Goal: Task Accomplishment & Management: Manage account settings

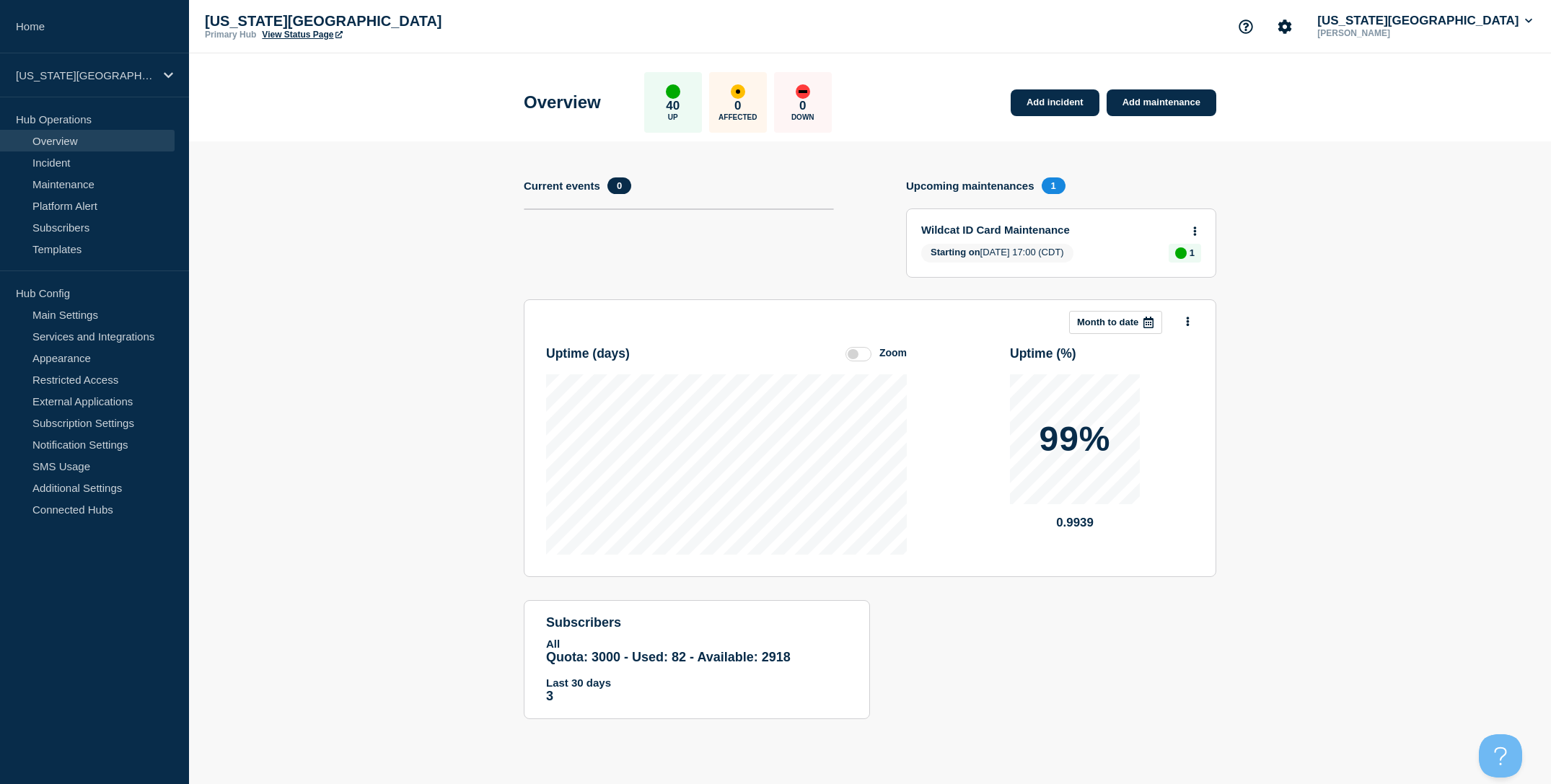
click at [72, 141] on link "Overview" at bounding box center [87, 140] width 174 height 22
click at [1171, 105] on link "Add maintenance" at bounding box center [1162, 103] width 110 height 27
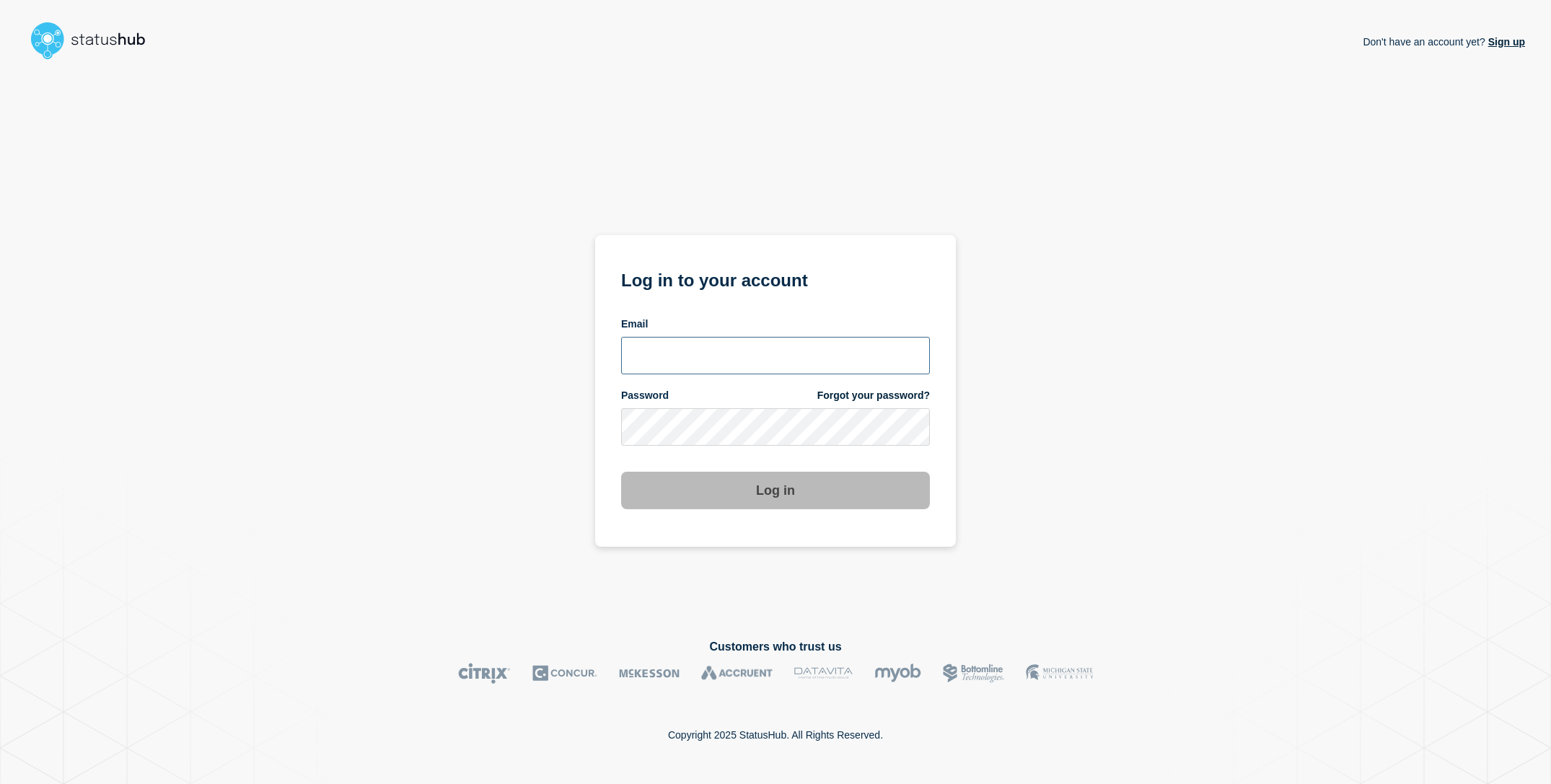
type input "[EMAIL_ADDRESS][DOMAIN_NAME]"
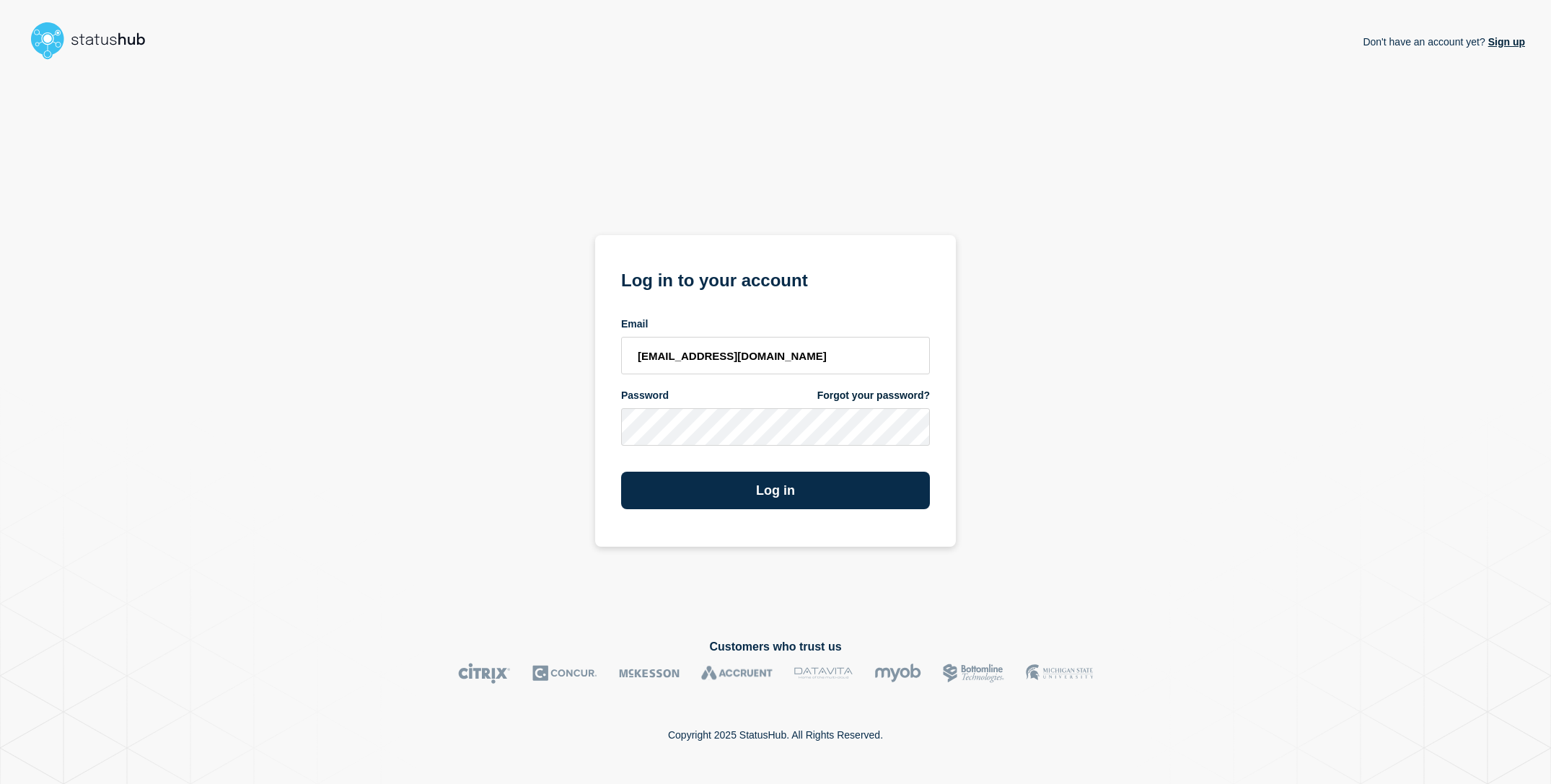
click at [496, 370] on div "Don't have an account yet? Sign up Log in to your account Email sderksen@ksu.ed…" at bounding box center [776, 340] width 1499 height 550
click at [732, 514] on section "Log in to your account Email sderksen@ksu.edu Password Forgot your password? Lo…" at bounding box center [776, 391] width 360 height 312
click at [738, 503] on button "Log in" at bounding box center [776, 490] width 309 height 37
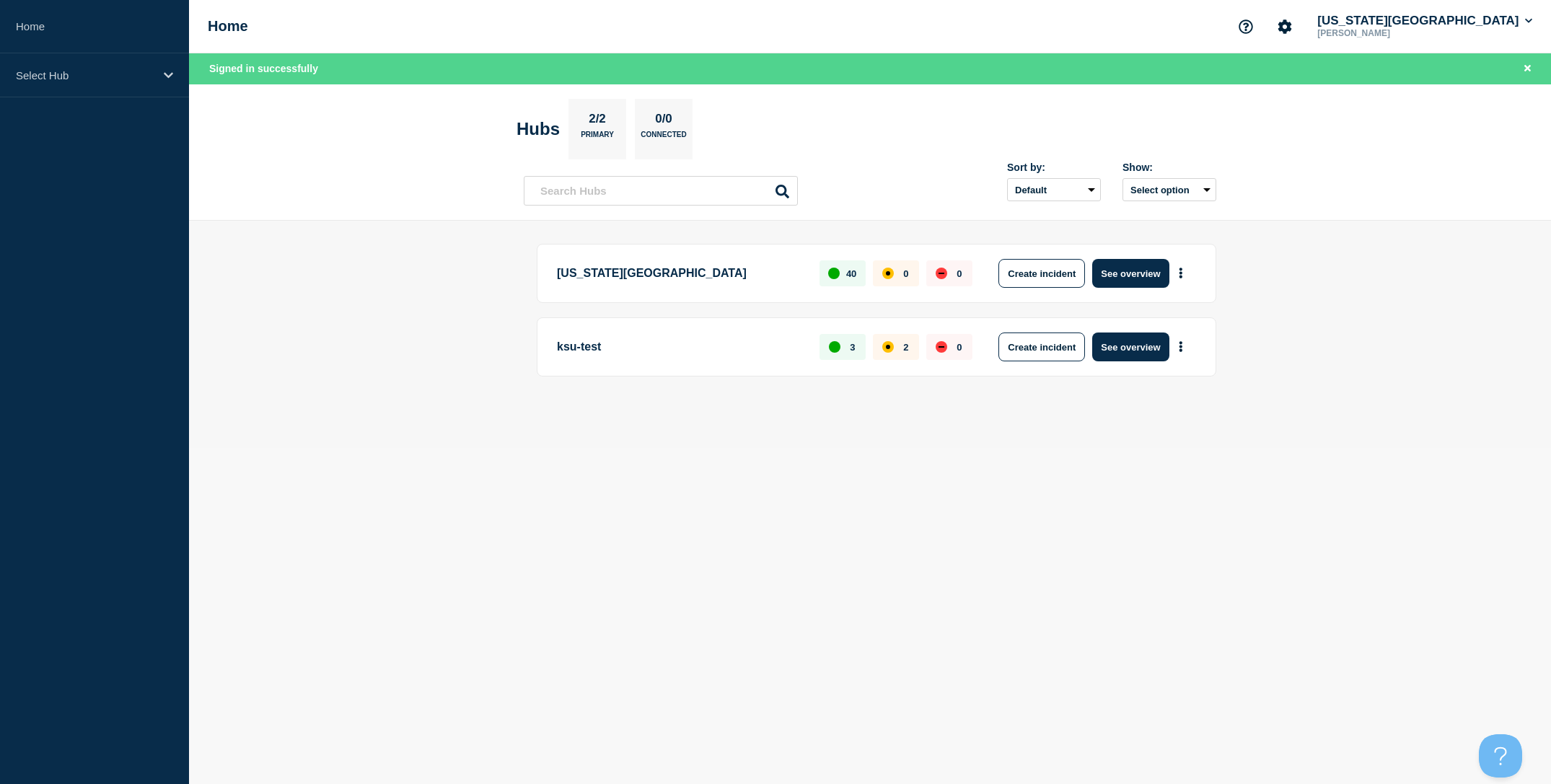
click at [309, 205] on header "Hubs 2/2 Primary 0/0 Connected Sort by: Default Last added Last updated Most ac…" at bounding box center [870, 153] width 1362 height 137
click at [120, 74] on p "Select Hub" at bounding box center [85, 75] width 138 height 12
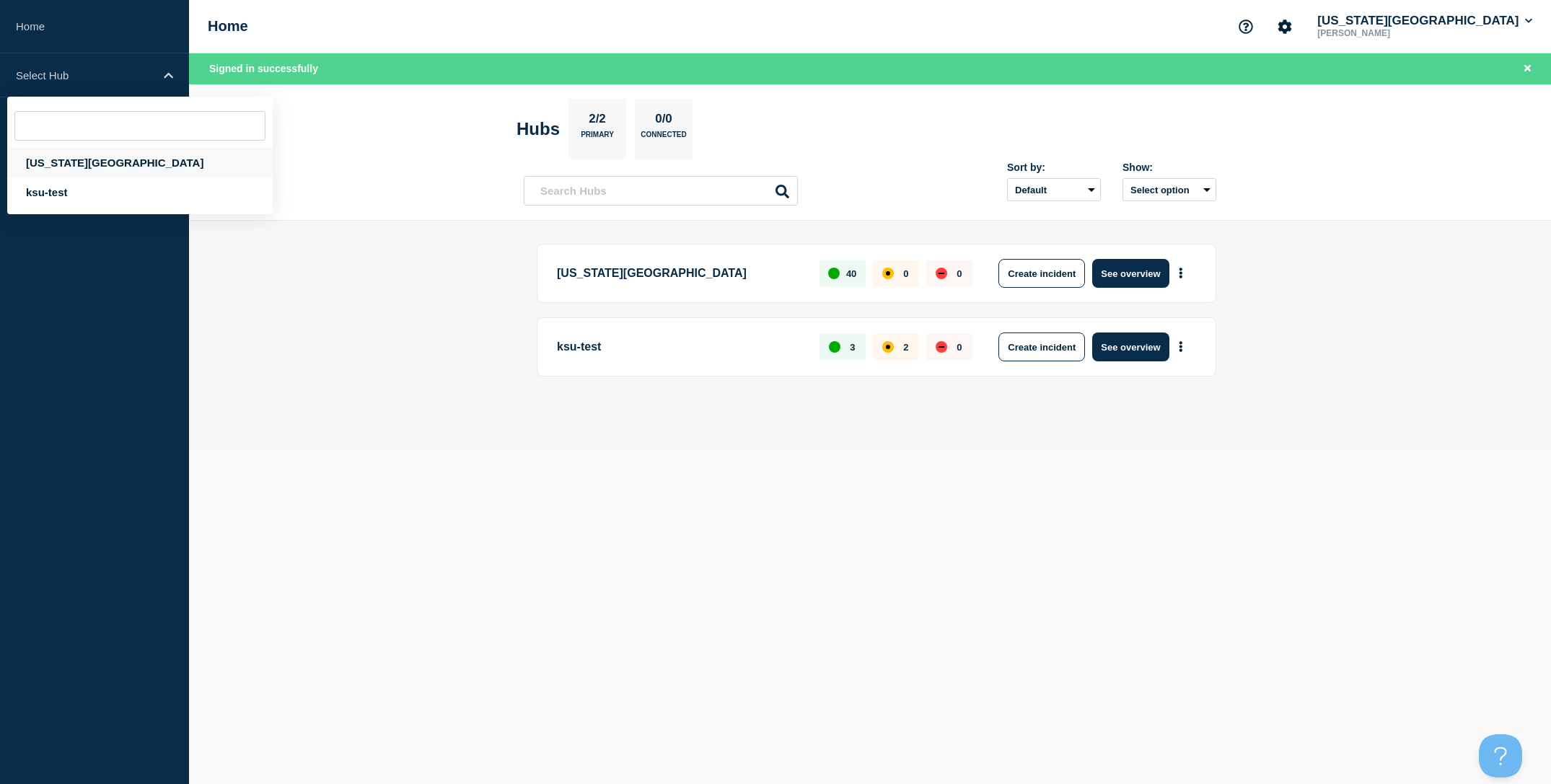
click at [118, 163] on div "[US_STATE][GEOGRAPHIC_DATA]" at bounding box center [140, 162] width 266 height 30
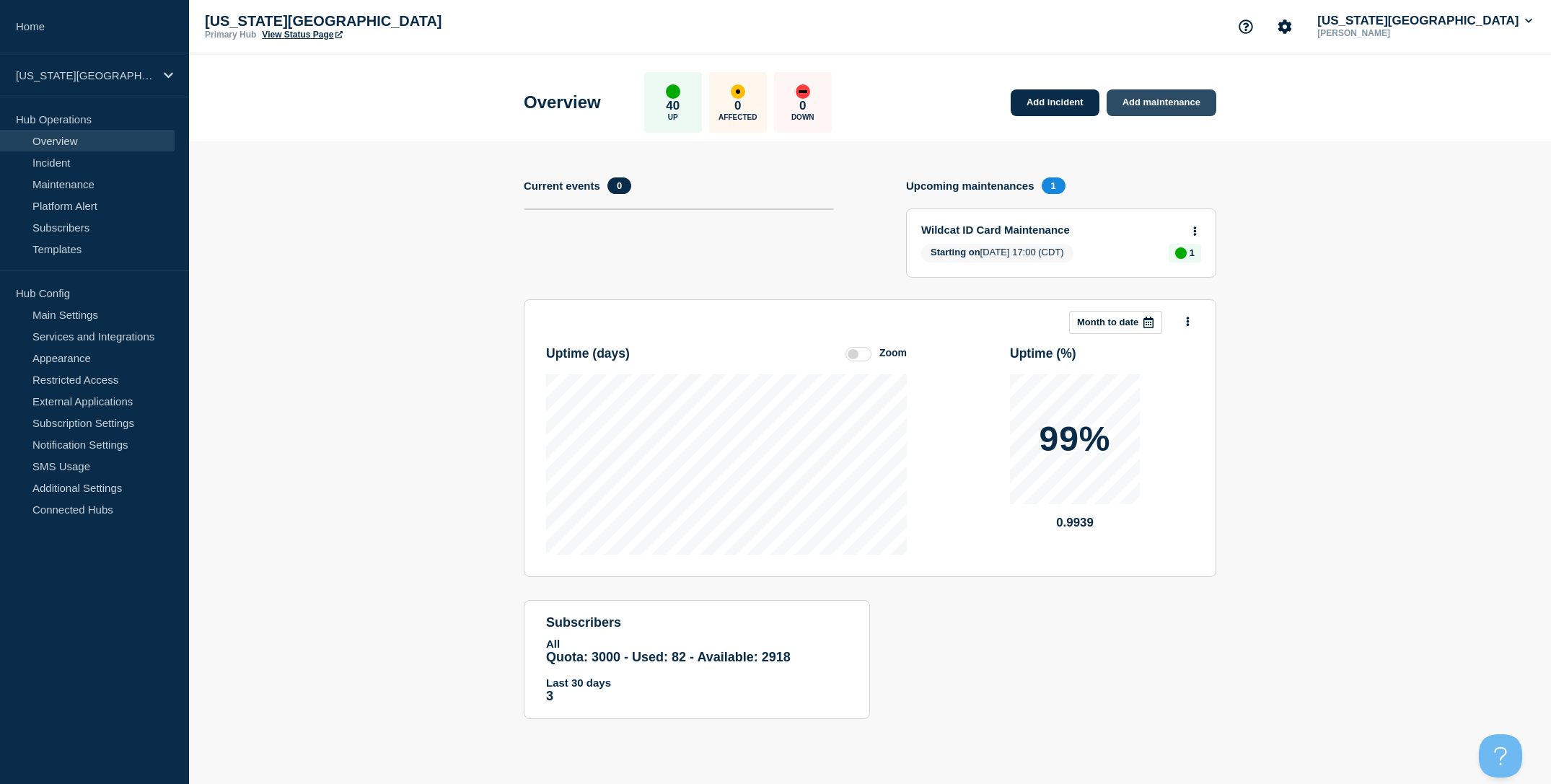
click at [1183, 115] on link "Add maintenance" at bounding box center [1162, 103] width 110 height 27
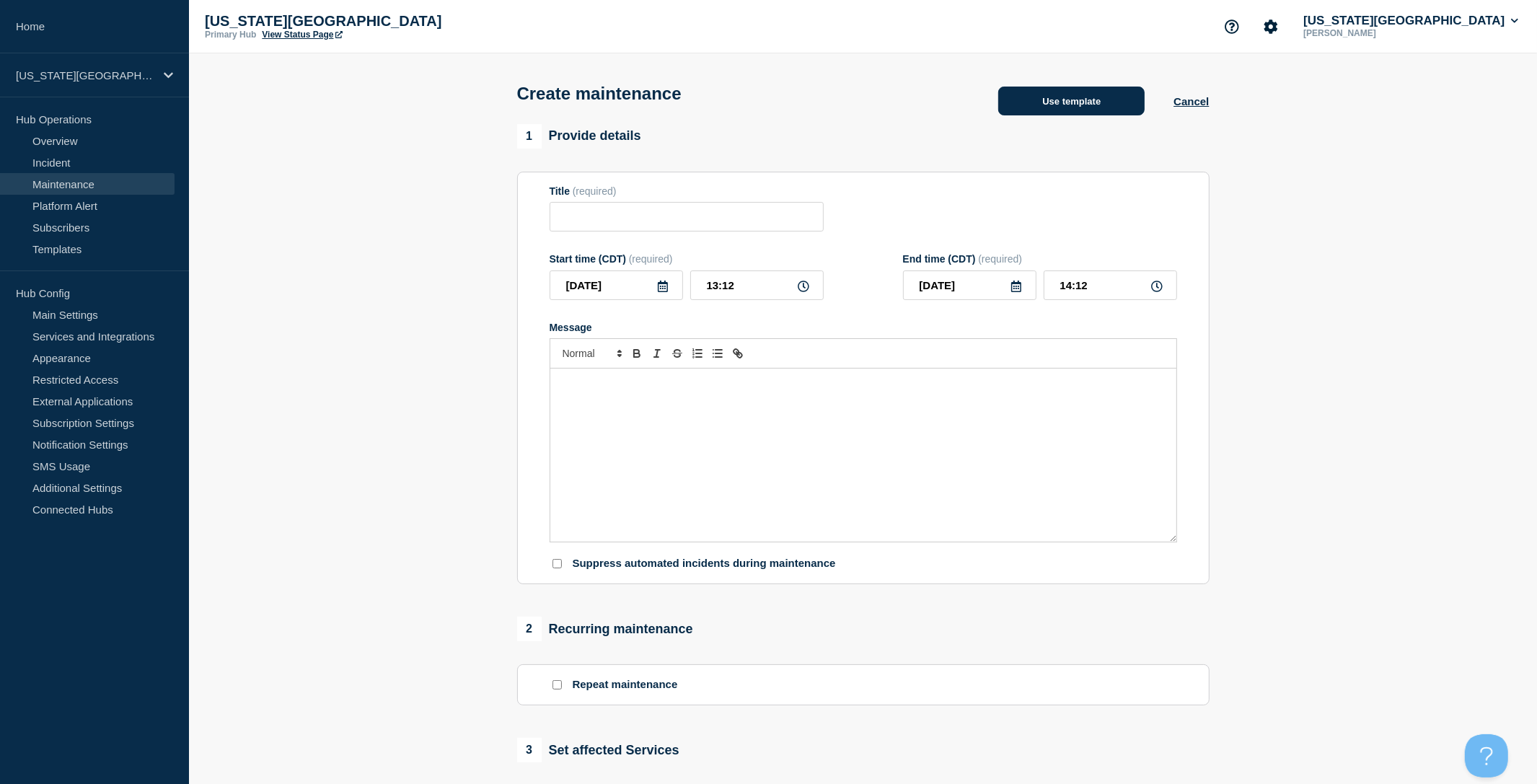
click at [1068, 104] on button "Use template" at bounding box center [1071, 101] width 146 height 29
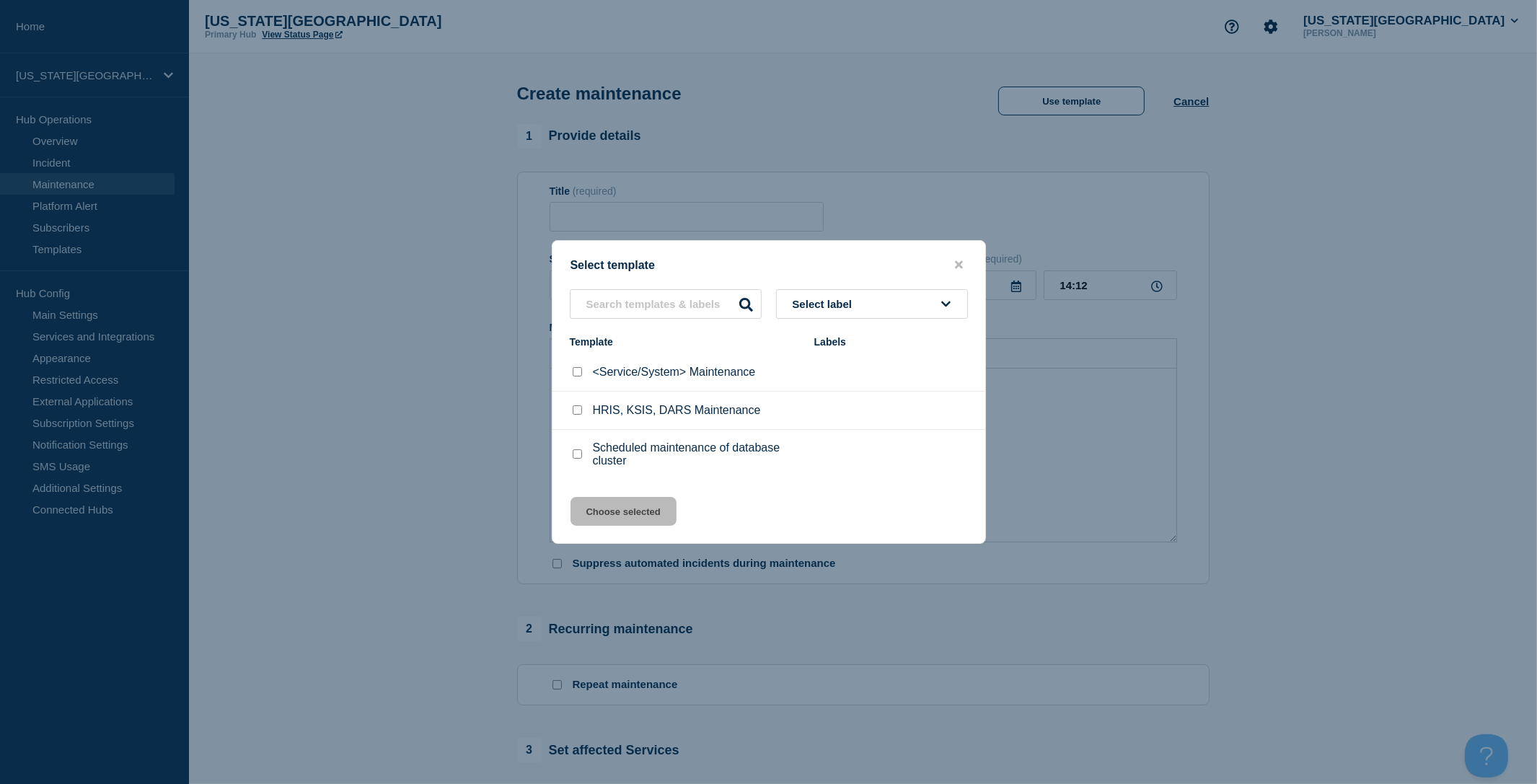
click at [575, 372] on input "<Service/System> Maintenance checkbox" at bounding box center [577, 372] width 10 height 10
checkbox input "true"
drag, startPoint x: 765, startPoint y: 372, endPoint x: 590, endPoint y: 367, distance: 175.1
click at [590, 367] on div "<Service/System> Maintenance" at bounding box center [684, 372] width 230 height 15
click at [619, 377] on p "<Service/System> Maintenance" at bounding box center [674, 372] width 163 height 13
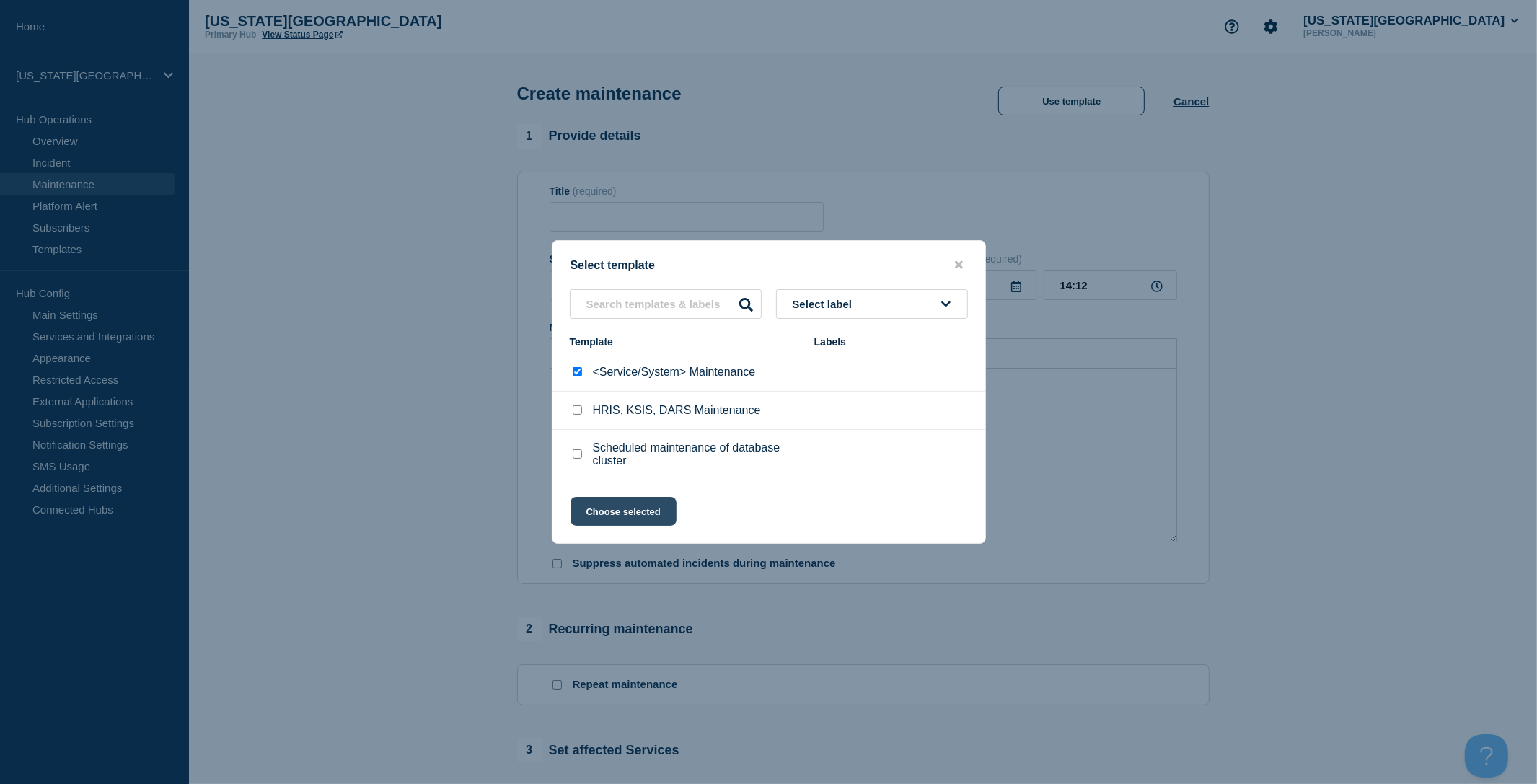
click at [658, 509] on button "Choose selected" at bounding box center [623, 511] width 106 height 29
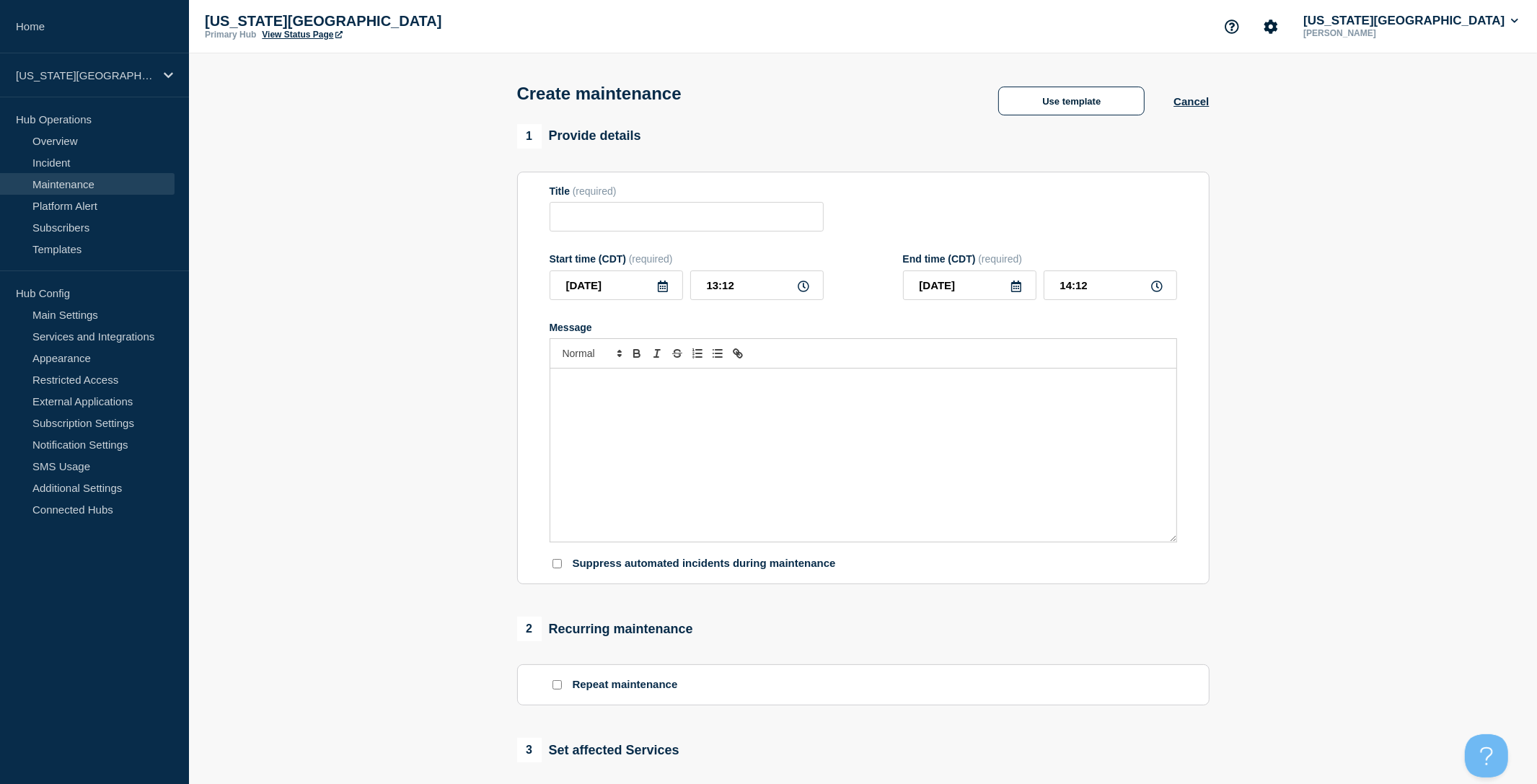
type input "<Service/System> Maintenance"
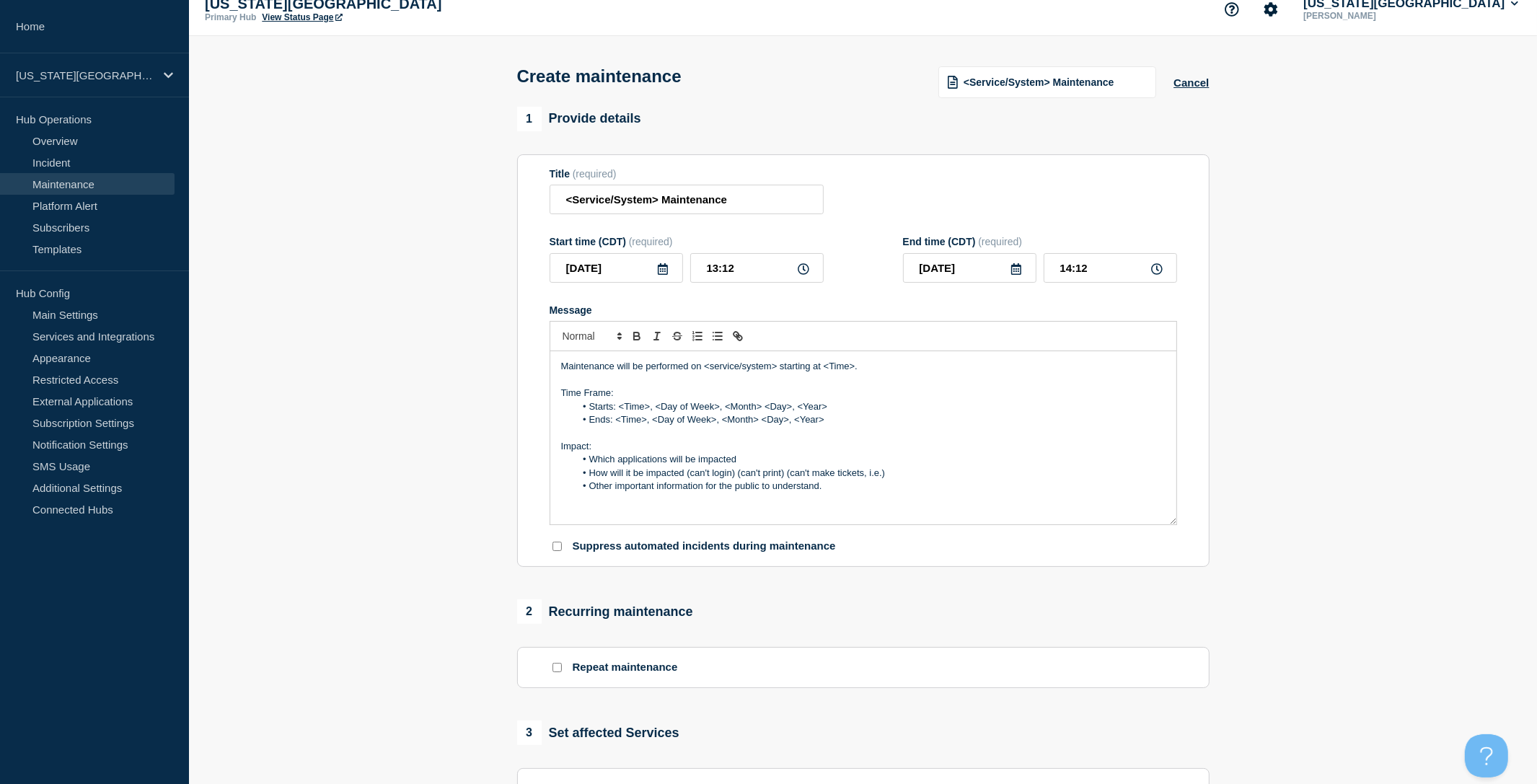
scroll to position [20, 0]
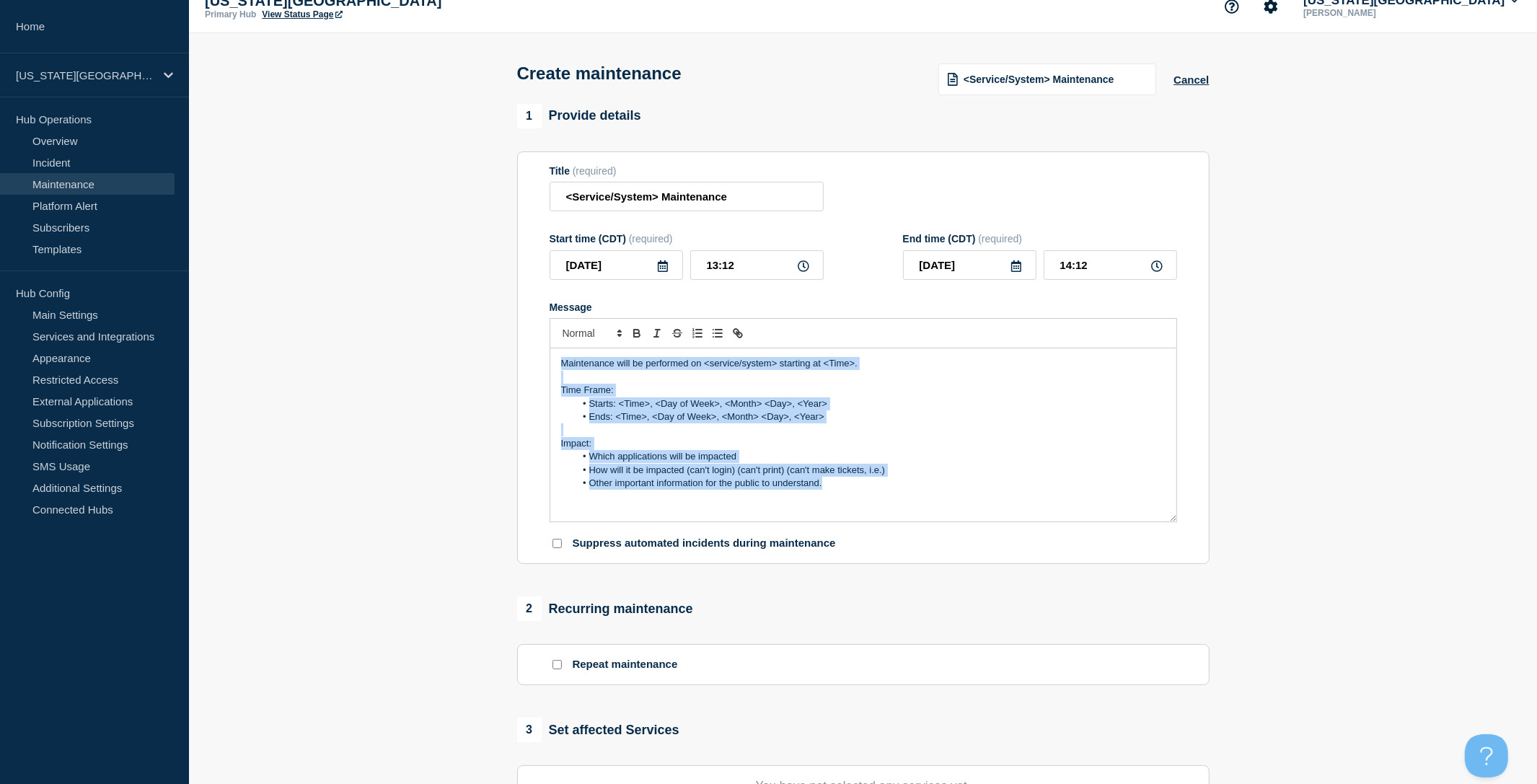
drag, startPoint x: 855, startPoint y: 491, endPoint x: 536, endPoint y: 367, distance: 342.3
click at [536, 367] on section "Title (required) <Service/System> Maintenance Start time (CDT) (required) [DATE…" at bounding box center [863, 358] width 692 height 413
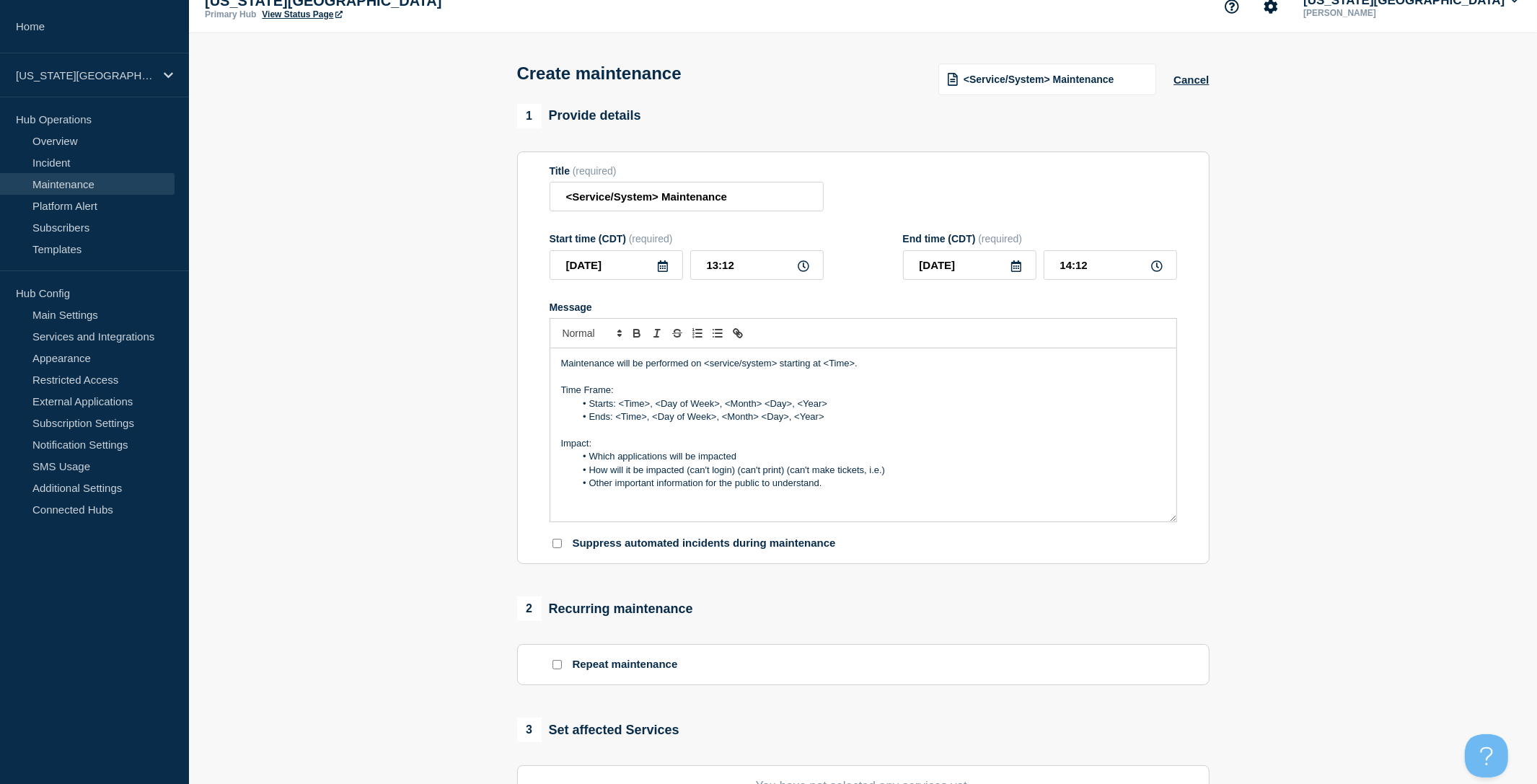
click at [379, 385] on section "1 Provide details Title (required) <Service/System> Maintenance Start time (CDT…" at bounding box center [863, 604] width 1348 height 1000
click at [320, 355] on section "1 Provide details Title (required) <Service/System> Maintenance Start time (CDT…" at bounding box center [863, 604] width 1348 height 1000
click at [284, 329] on section "1 Provide details Title (required) <Service/System> Maintenance Start time (CDT…" at bounding box center [863, 604] width 1348 height 1000
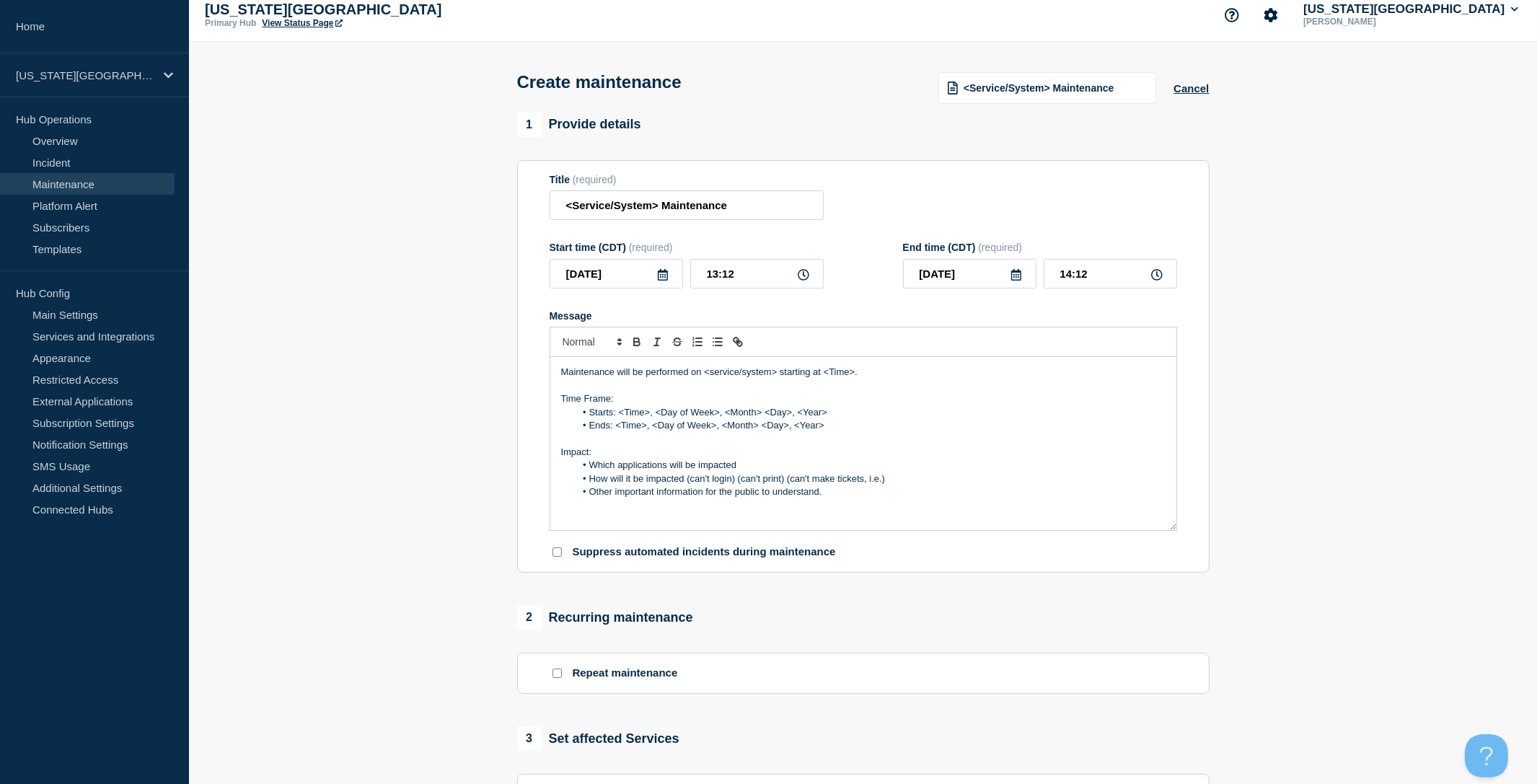
scroll to position [0, 0]
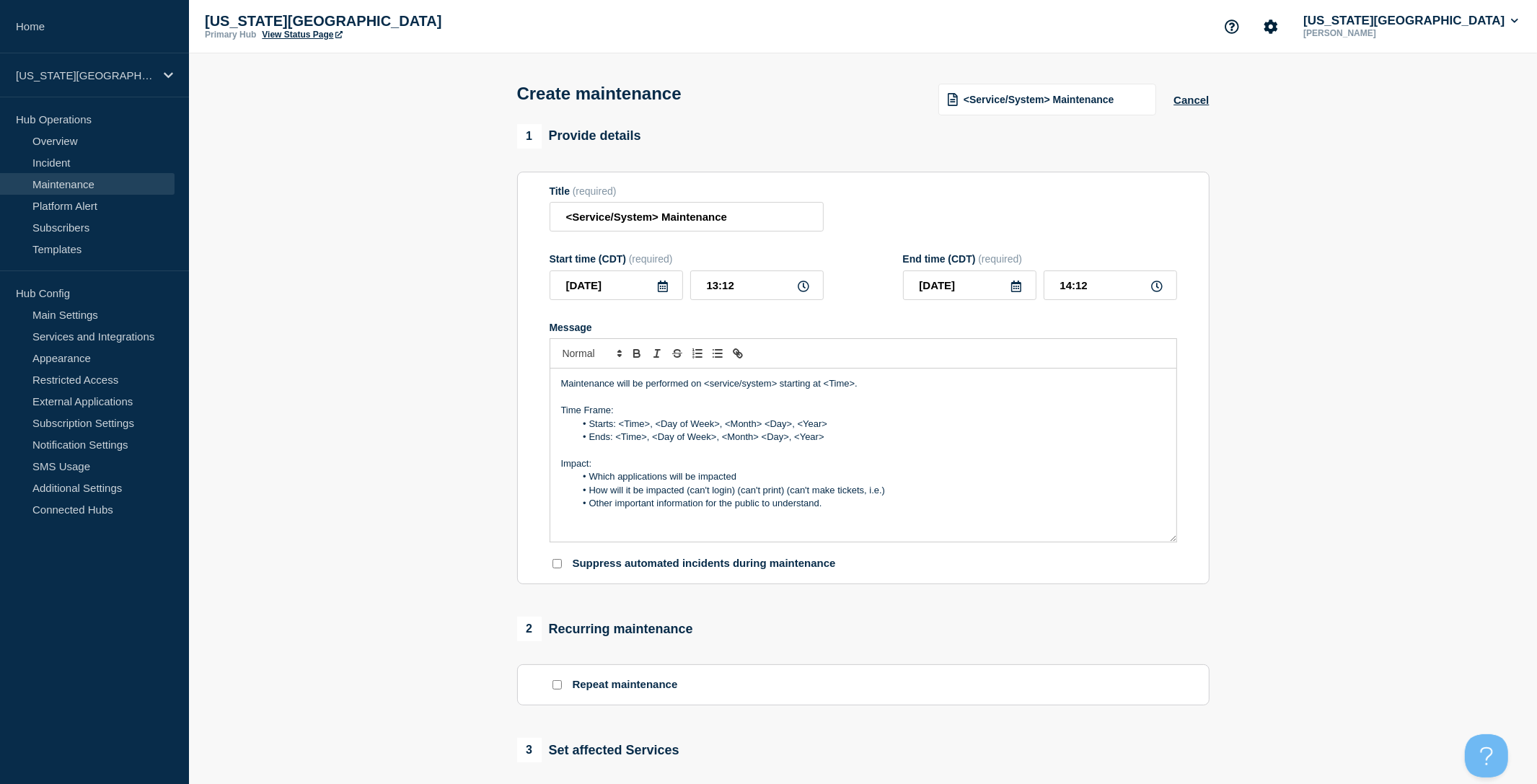
click at [1209, 103] on div "Create maintenance <Service/System> Maintenance Cancel" at bounding box center [863, 89] width 724 height 71
click at [1202, 99] on button "Cancel" at bounding box center [1191, 99] width 36 height 12
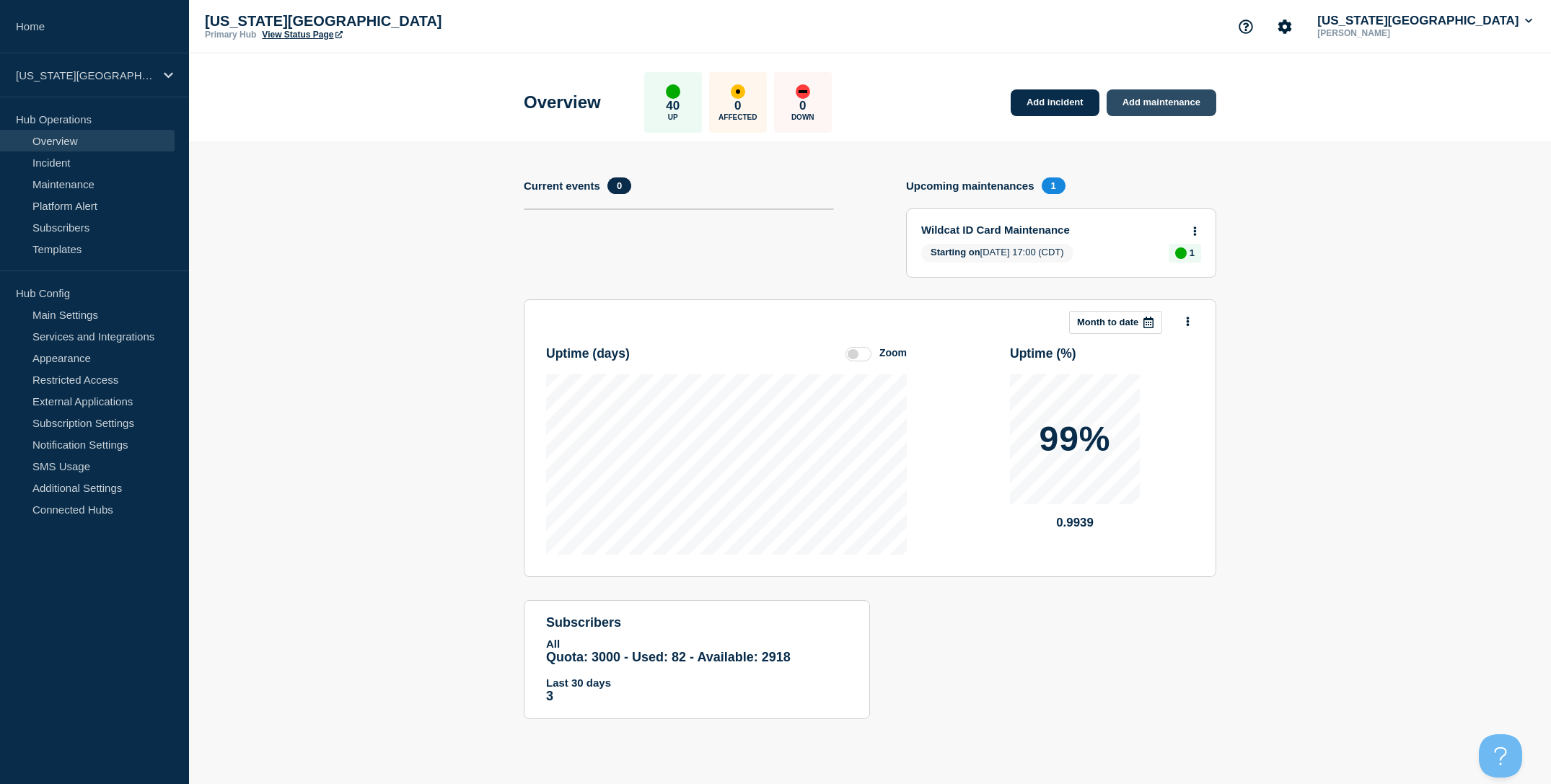
click at [1162, 104] on link "Add maintenance" at bounding box center [1162, 103] width 110 height 27
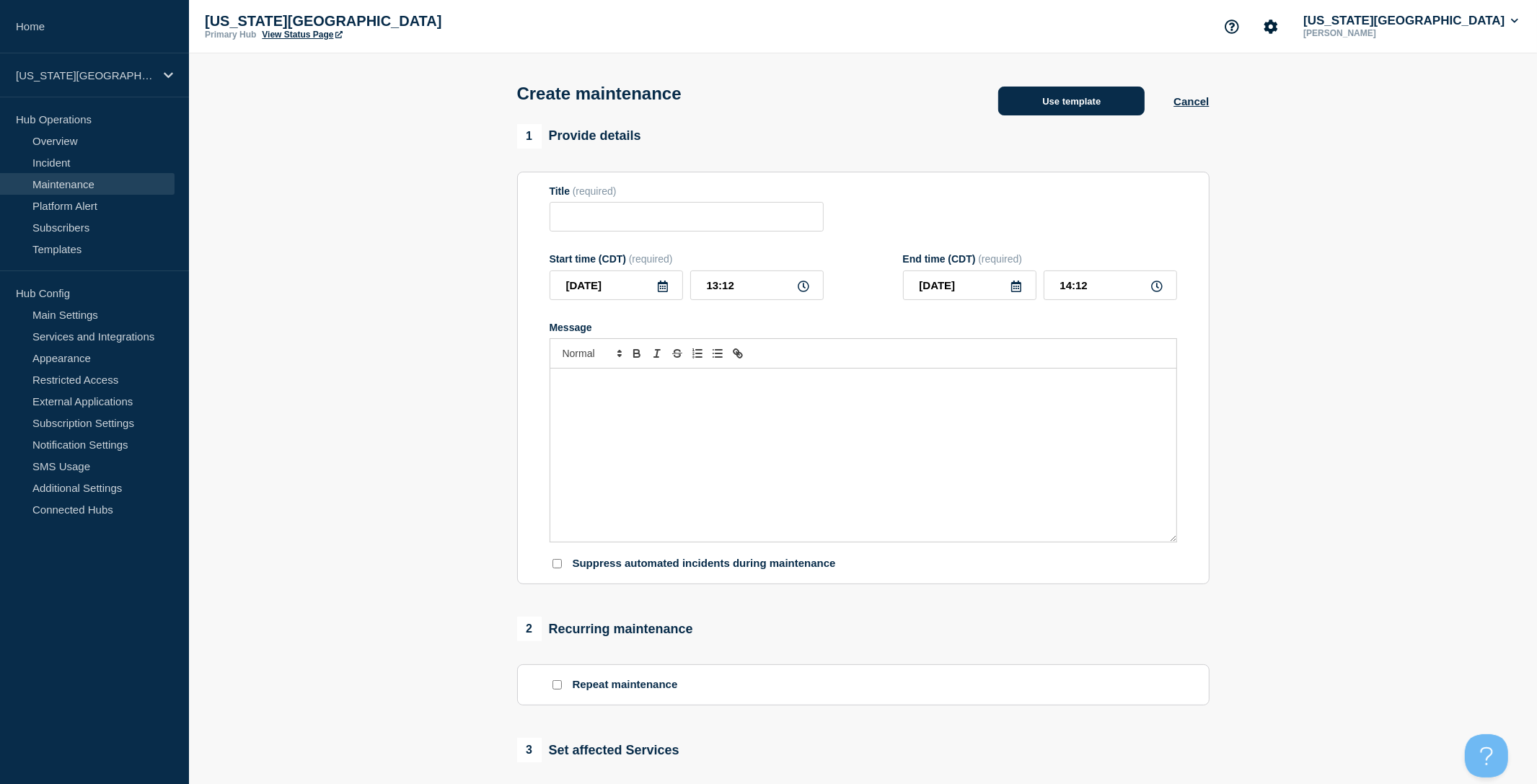
click at [1075, 111] on button "Use template" at bounding box center [1071, 101] width 146 height 29
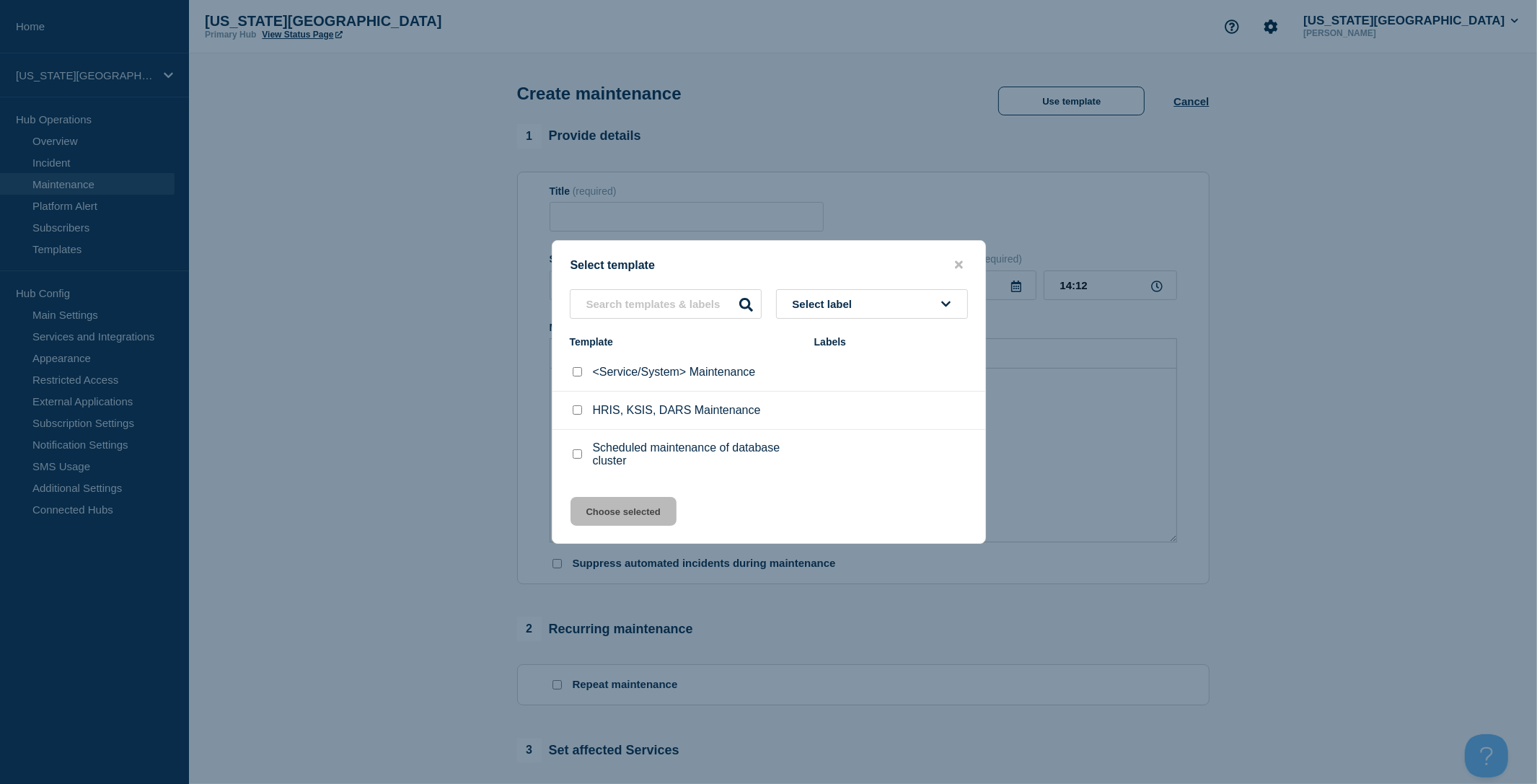
click at [1215, 242] on div at bounding box center [768, 392] width 1537 height 784
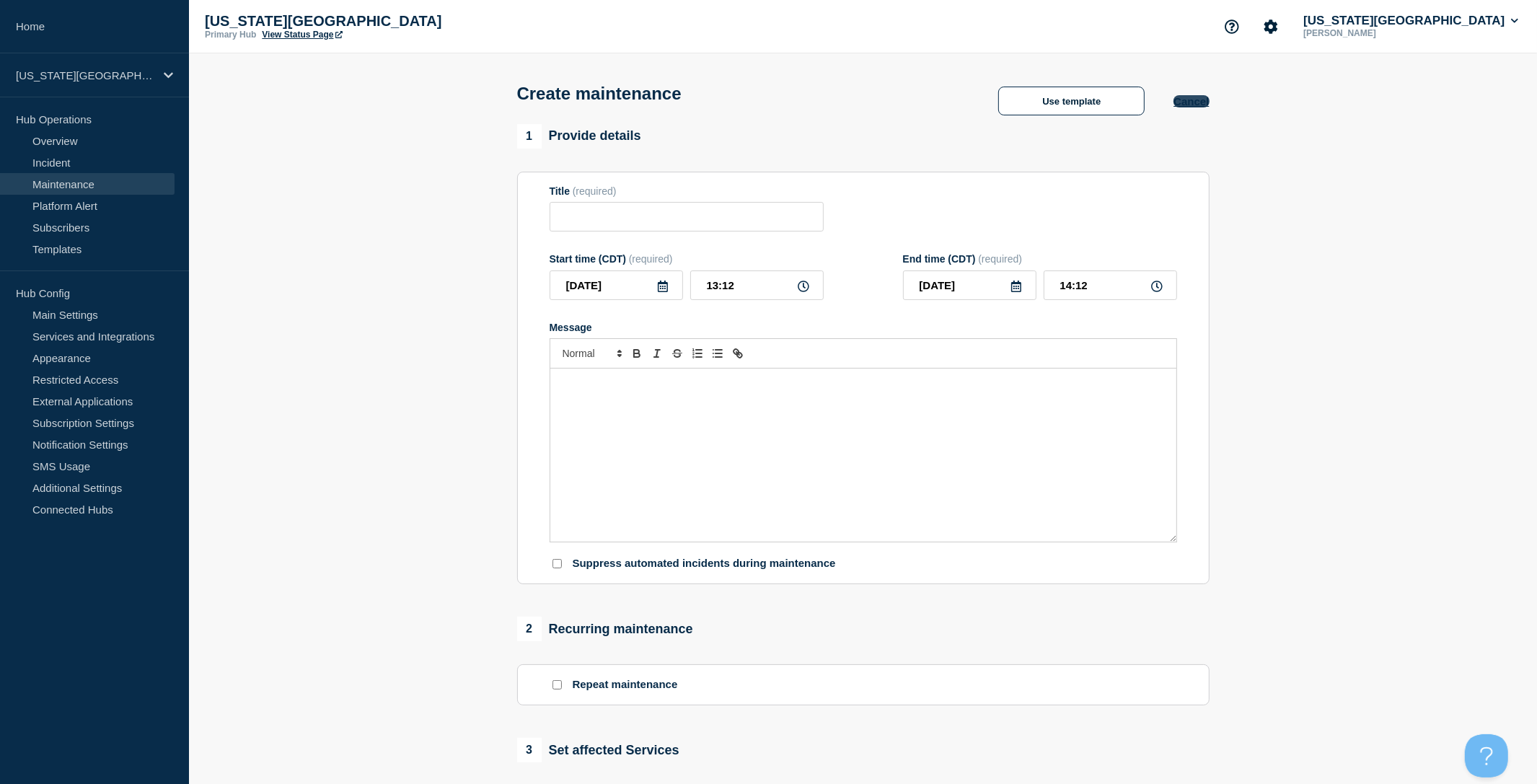
click at [1194, 104] on button "Cancel" at bounding box center [1191, 101] width 36 height 12
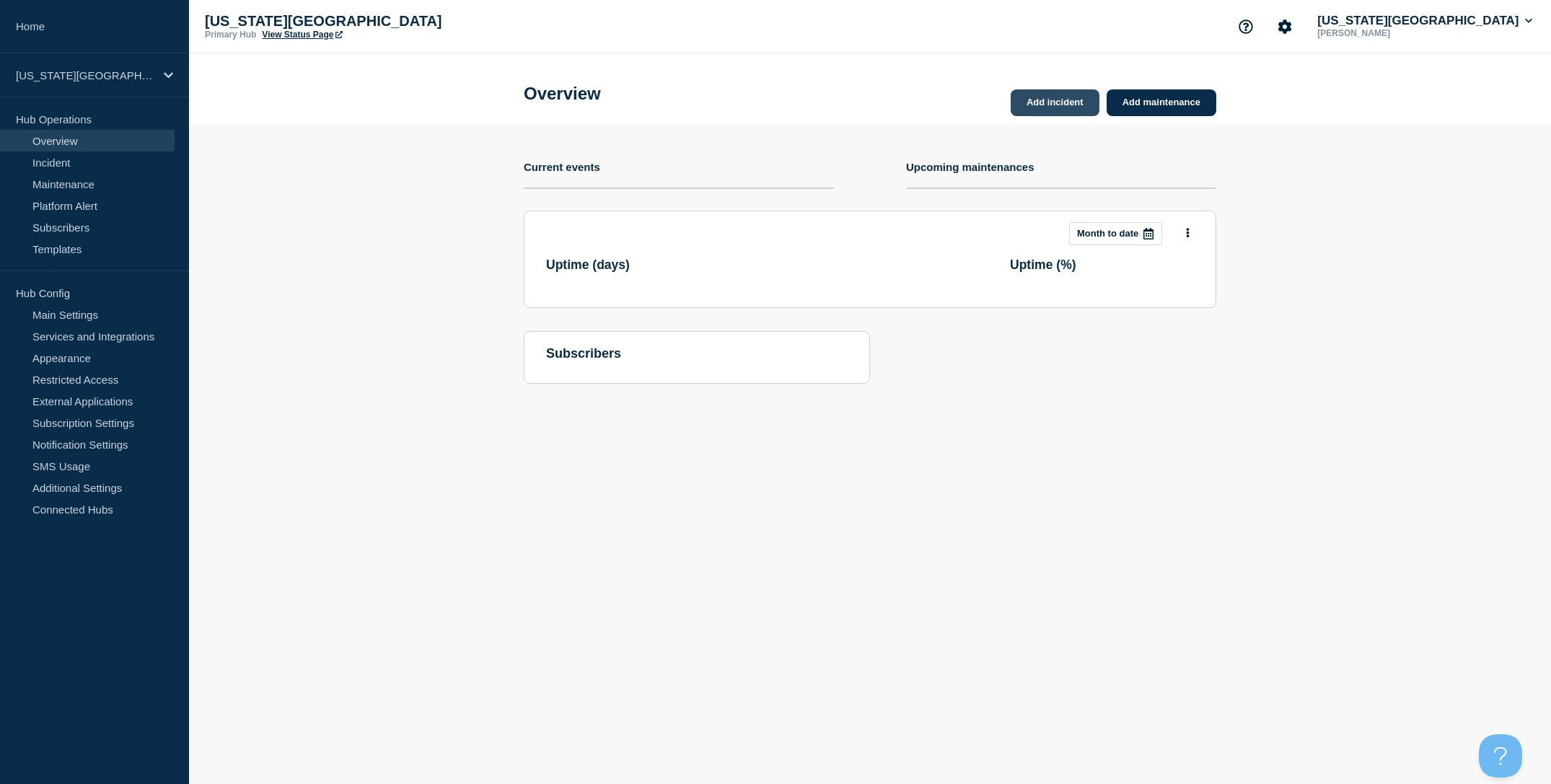
click at [1053, 105] on link "Add incident" at bounding box center [1055, 103] width 89 height 27
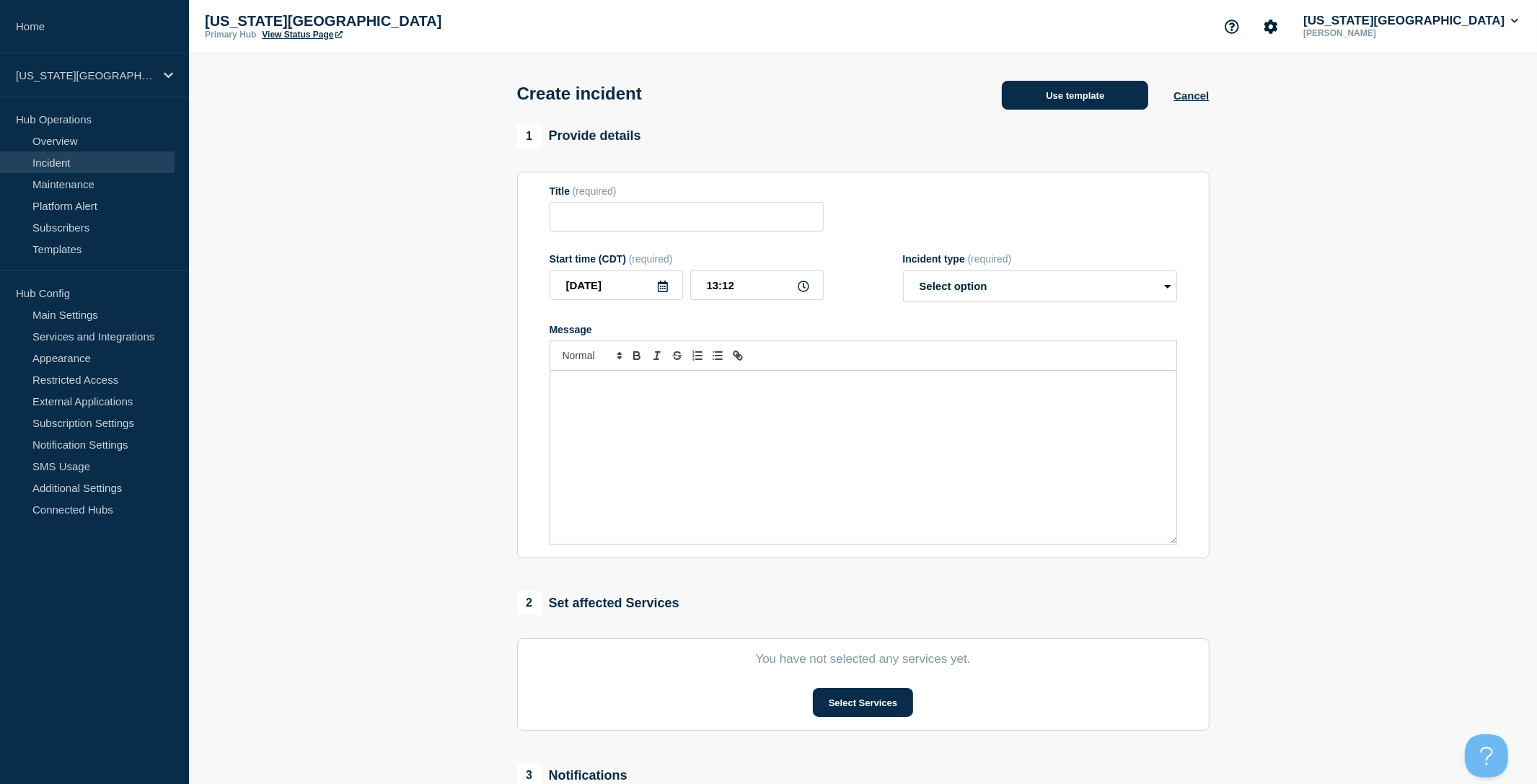
click at [1115, 102] on button "Use template" at bounding box center [1074, 95] width 146 height 29
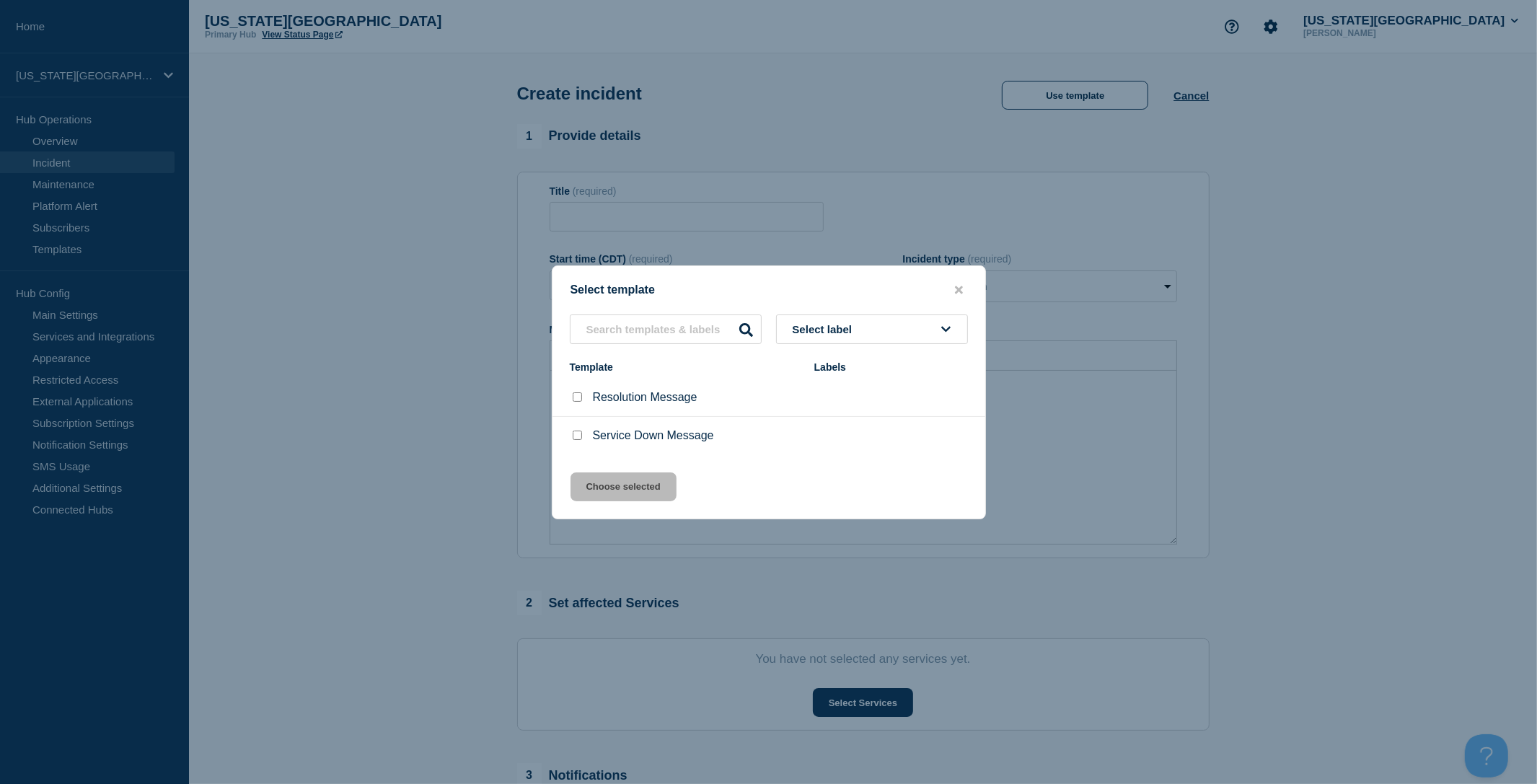
click at [577, 432] on div at bounding box center [577, 435] width 15 height 15
click at [578, 437] on input "Service Down Message checkbox" at bounding box center [577, 435] width 10 height 10
checkbox input "true"
click at [625, 482] on button "Choose selected" at bounding box center [623, 487] width 106 height 29
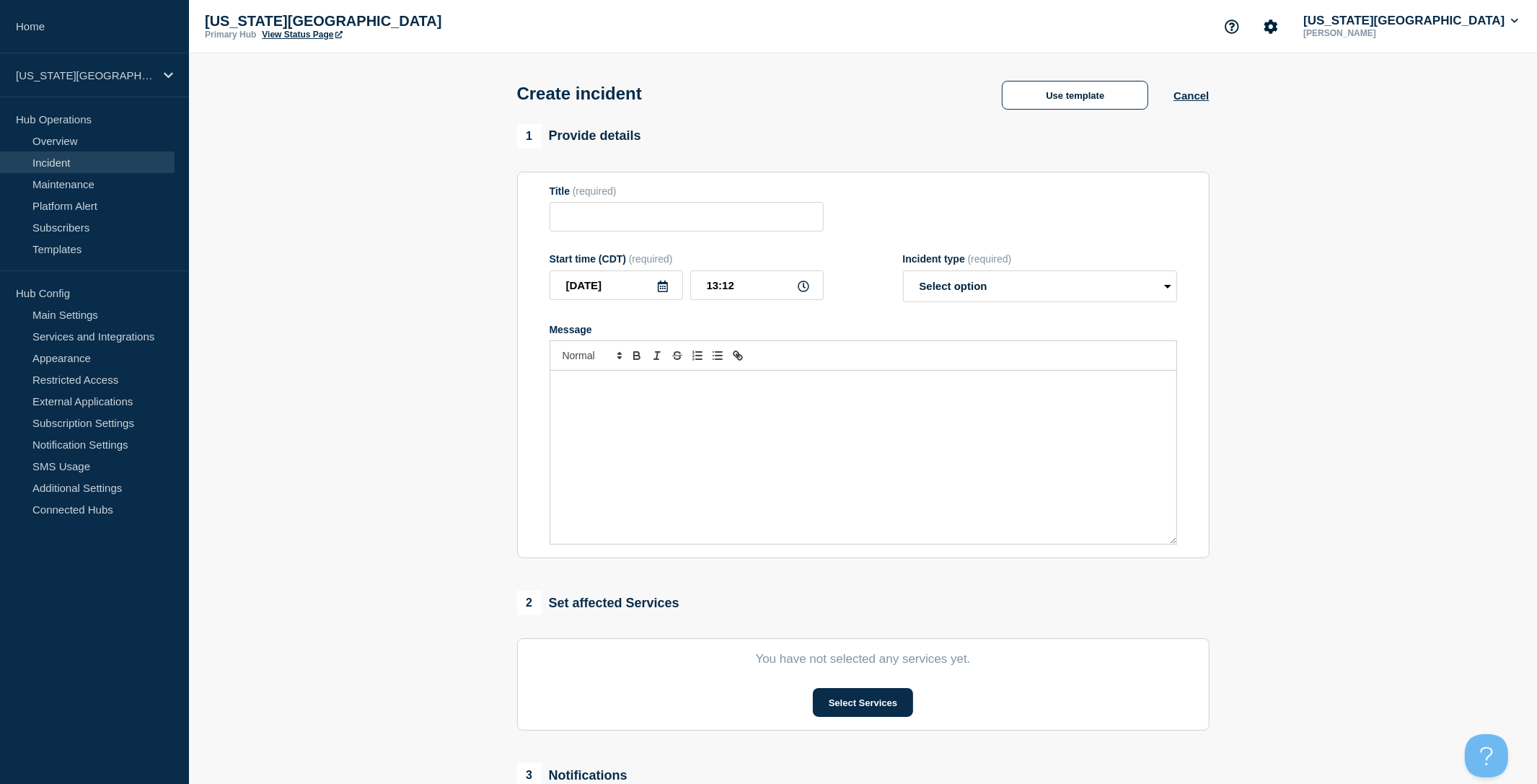
type input "Service Down Message"
select select "investigating"
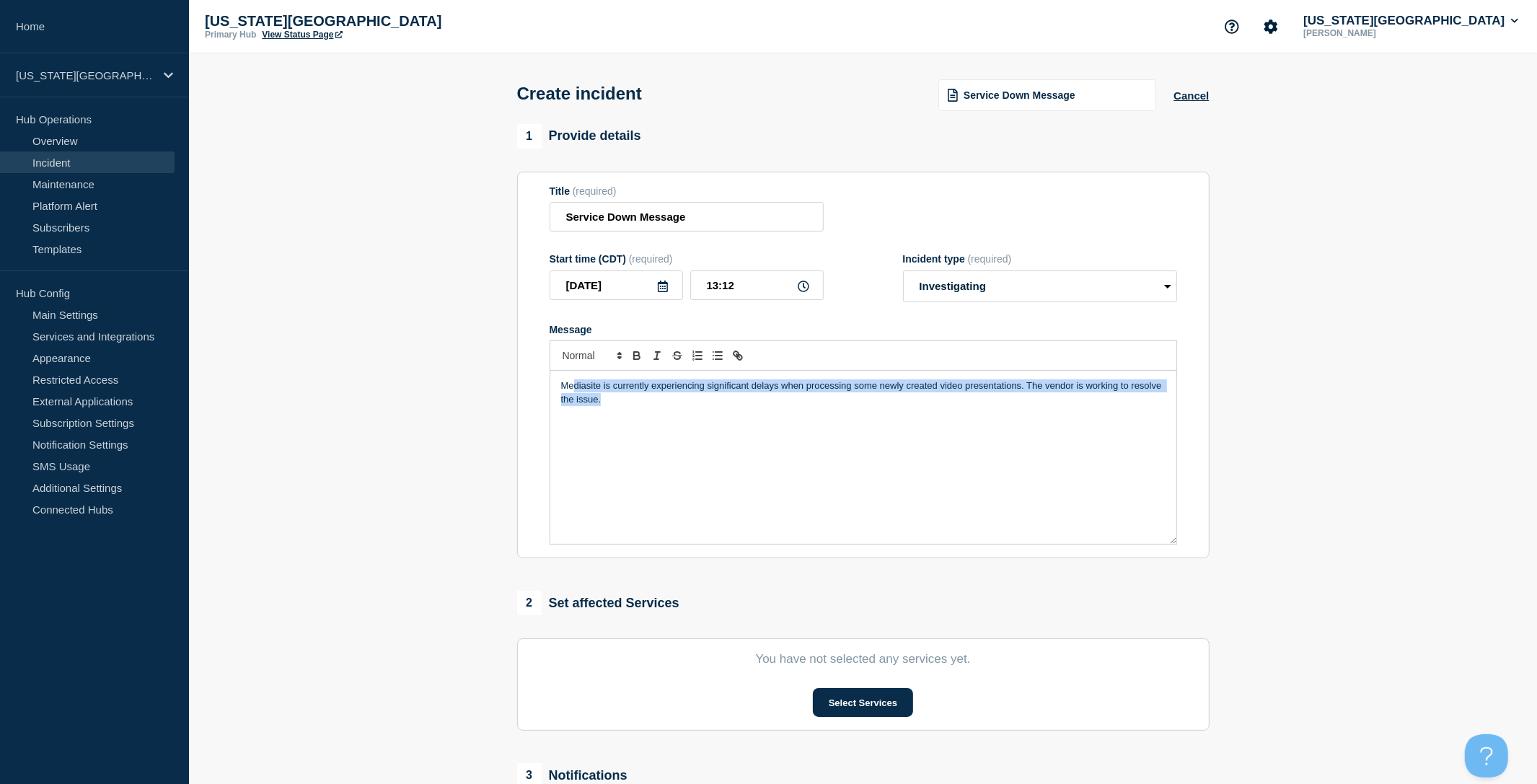
drag, startPoint x: 677, startPoint y: 421, endPoint x: 529, endPoint y: 382, distance: 153.1
click at [543, 387] on section "Title (required) Service Down Message Start time (CDT) (required) [DATE] 13:12 …" at bounding box center [863, 366] width 692 height 388
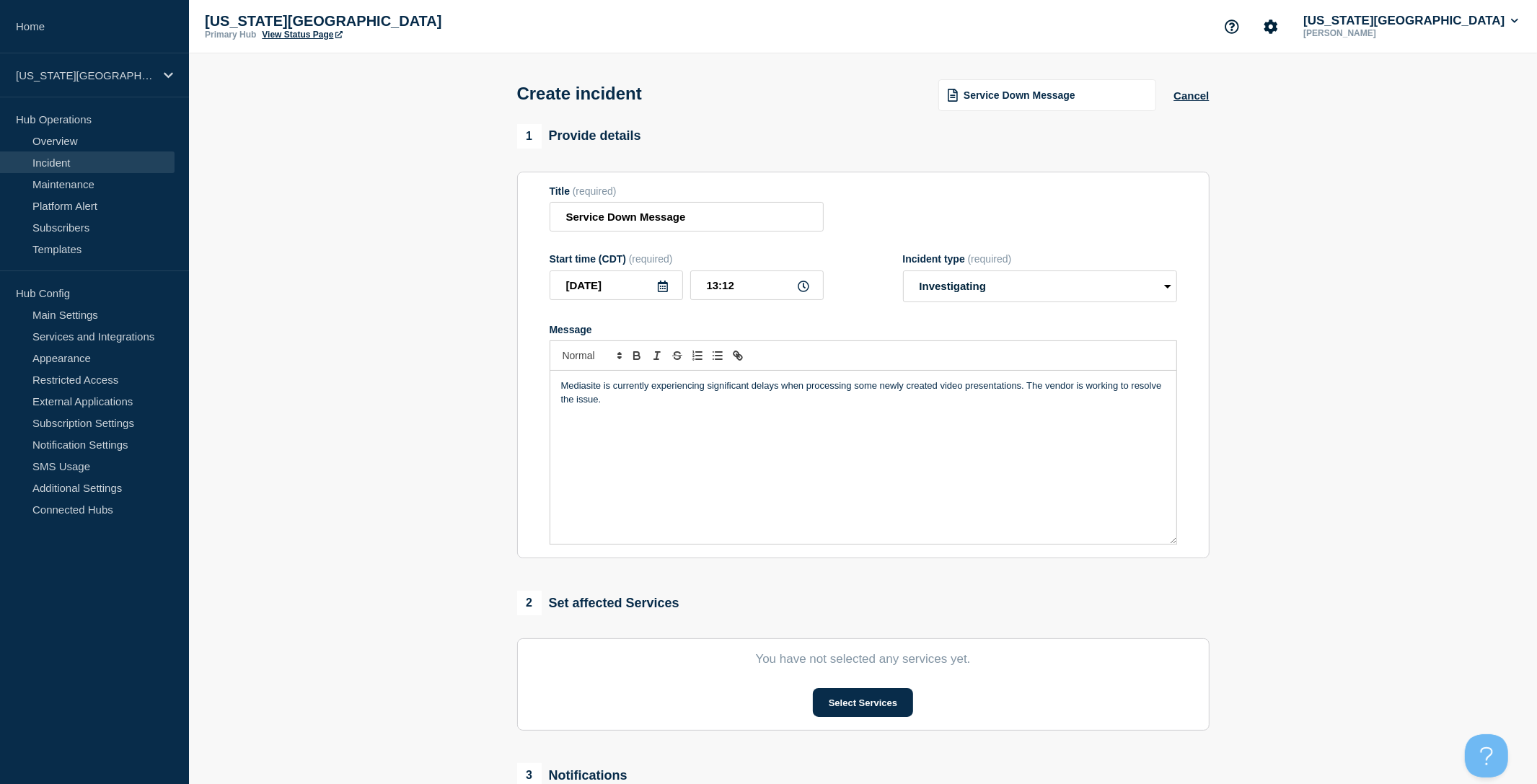
click at [349, 367] on section "1 Provide details Title (required) Service Down Message Start time (CDT) (requi…" at bounding box center [863, 537] width 1348 height 825
click at [1188, 96] on button "Cancel" at bounding box center [1191, 95] width 36 height 12
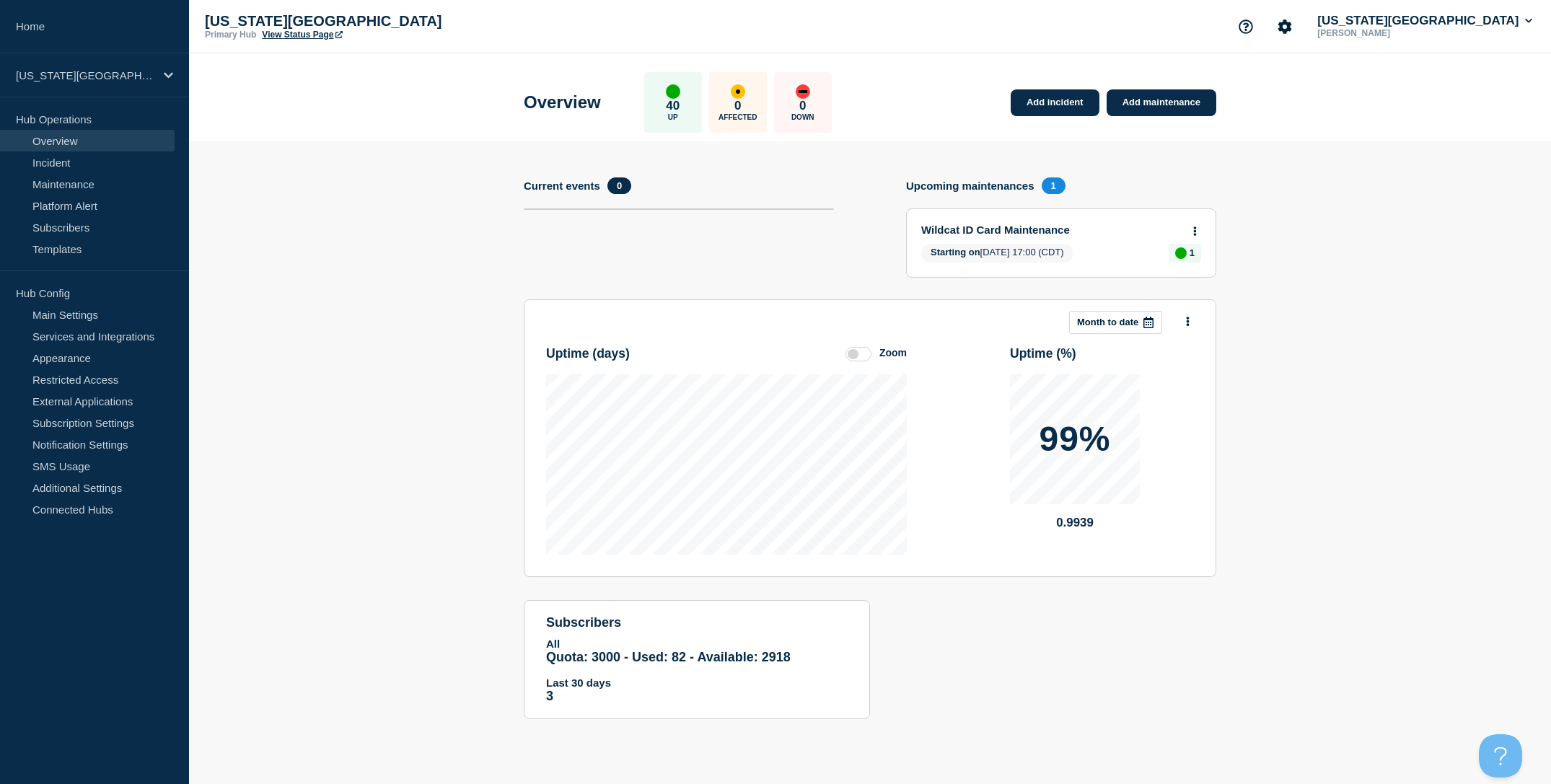
click at [372, 185] on section "Add incident Add maintenance Current events 0 Upcoming maintenances 1 Wildcat I…" at bounding box center [870, 441] width 1362 height 599
click at [1413, 37] on p "[PERSON_NAME]" at bounding box center [1389, 33] width 150 height 10
click at [1427, 28] on button "[US_STATE][GEOGRAPHIC_DATA]" at bounding box center [1424, 21] width 221 height 15
click at [1353, 166] on section "Add incident Add maintenance Current events 0 Upcoming maintenances 1 Wildcat I…" at bounding box center [870, 441] width 1362 height 599
click at [1300, 36] on button "Account settings" at bounding box center [1285, 27] width 31 height 31
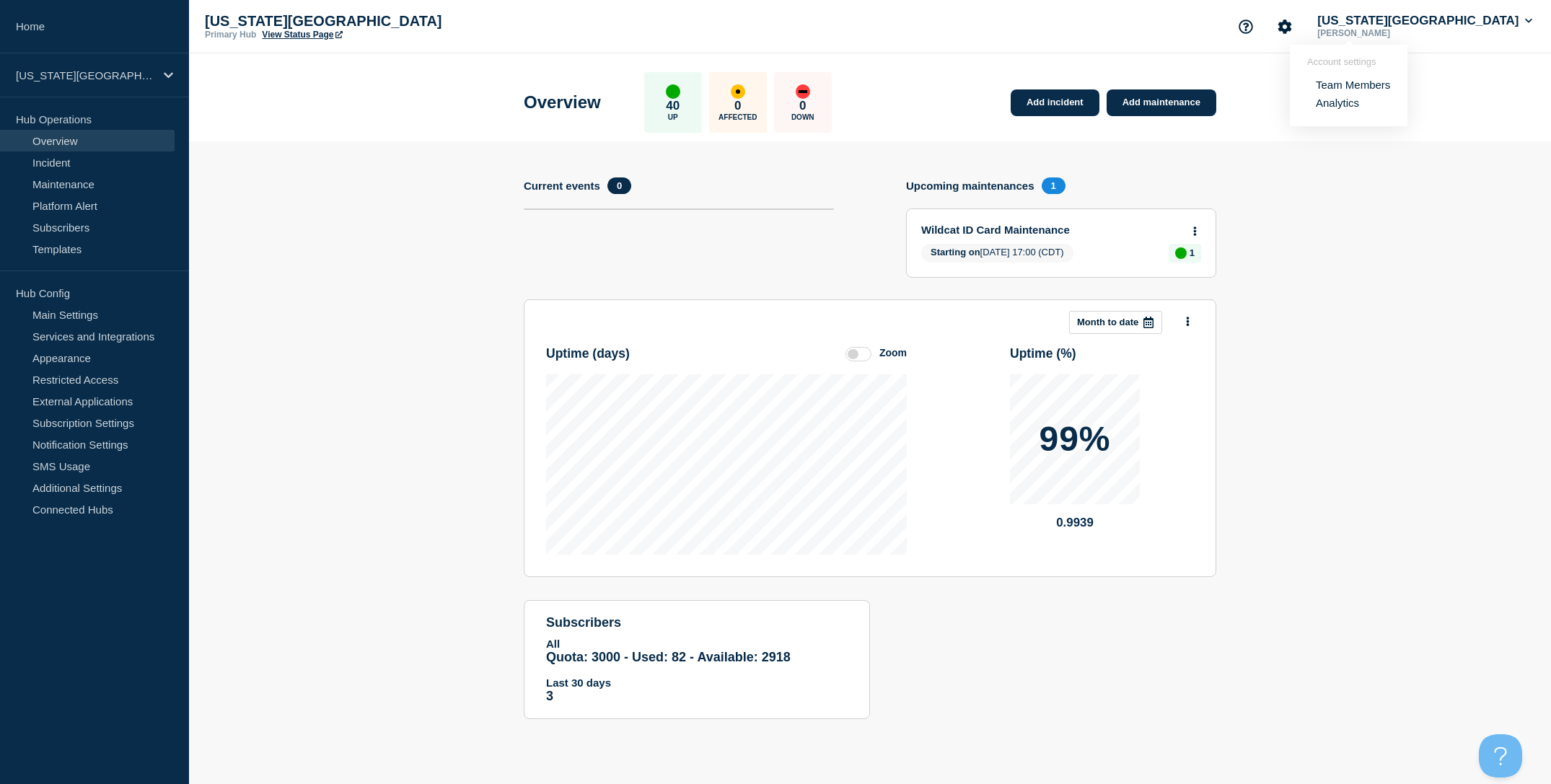
click at [1344, 88] on link "Team Members" at bounding box center [1353, 84] width 74 height 12
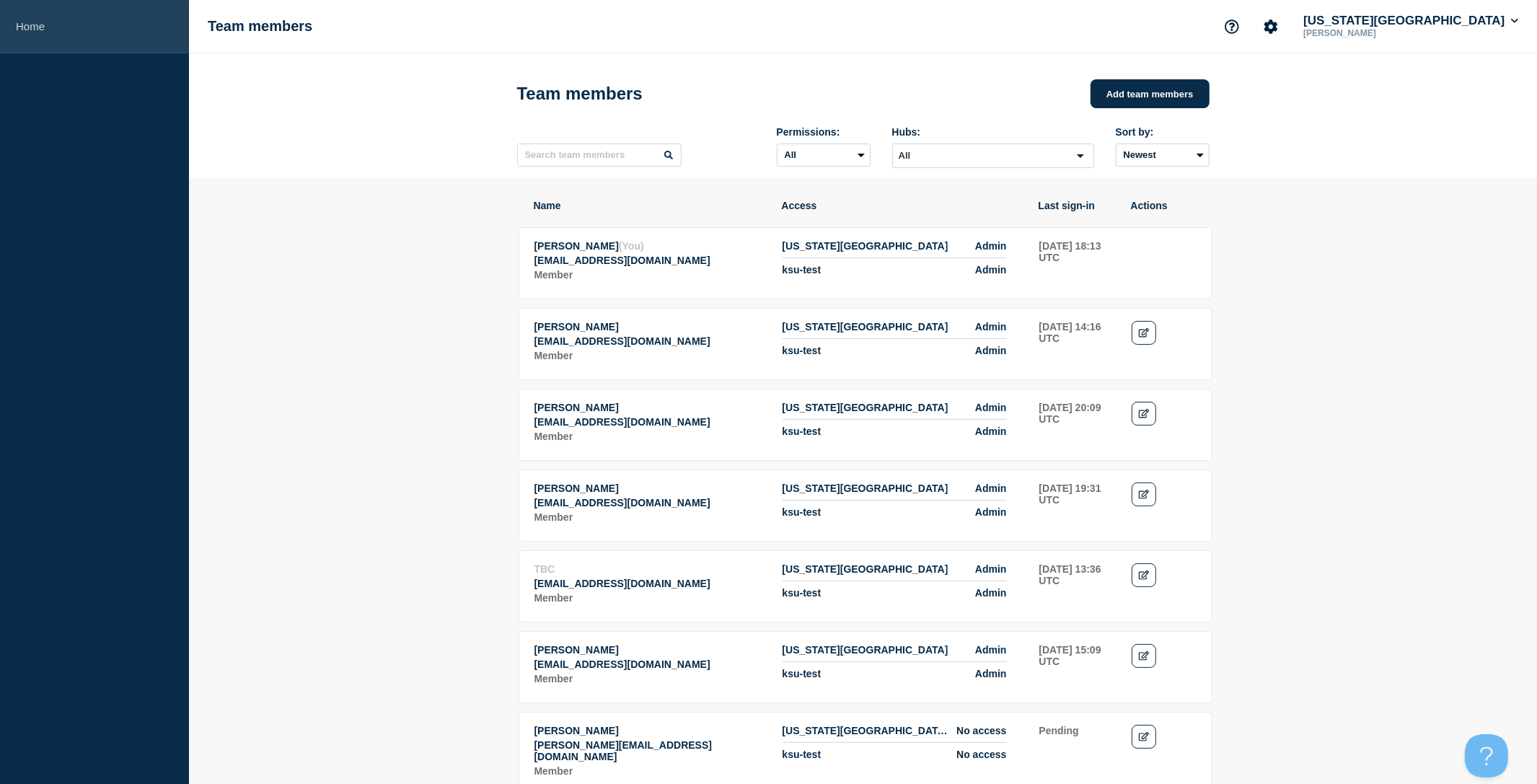
click at [64, 23] on link "Home" at bounding box center [94, 27] width 189 height 53
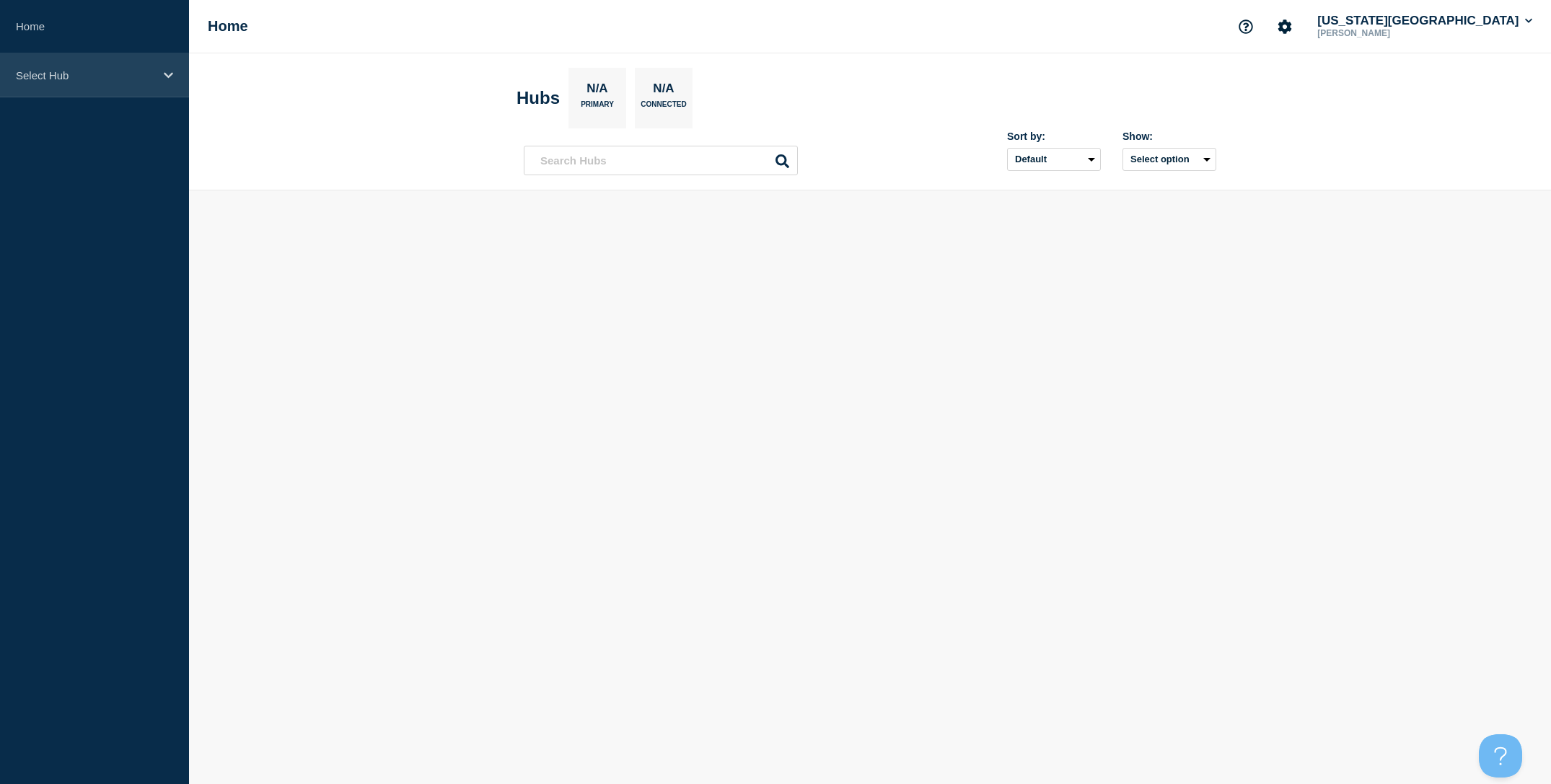
click at [128, 87] on div "Select Hub" at bounding box center [95, 75] width 189 height 44
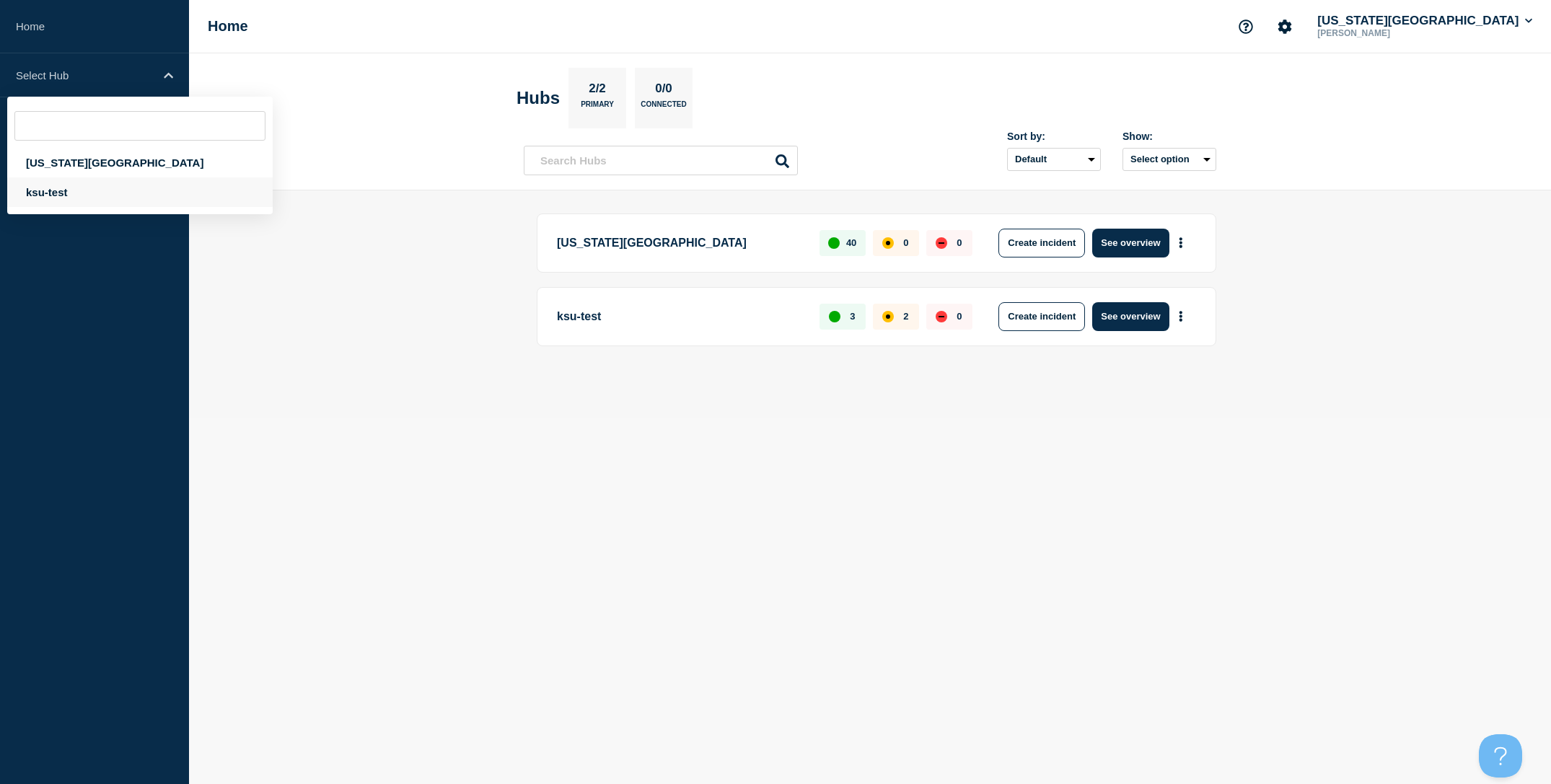
click at [95, 200] on div "ksu-test" at bounding box center [140, 192] width 266 height 30
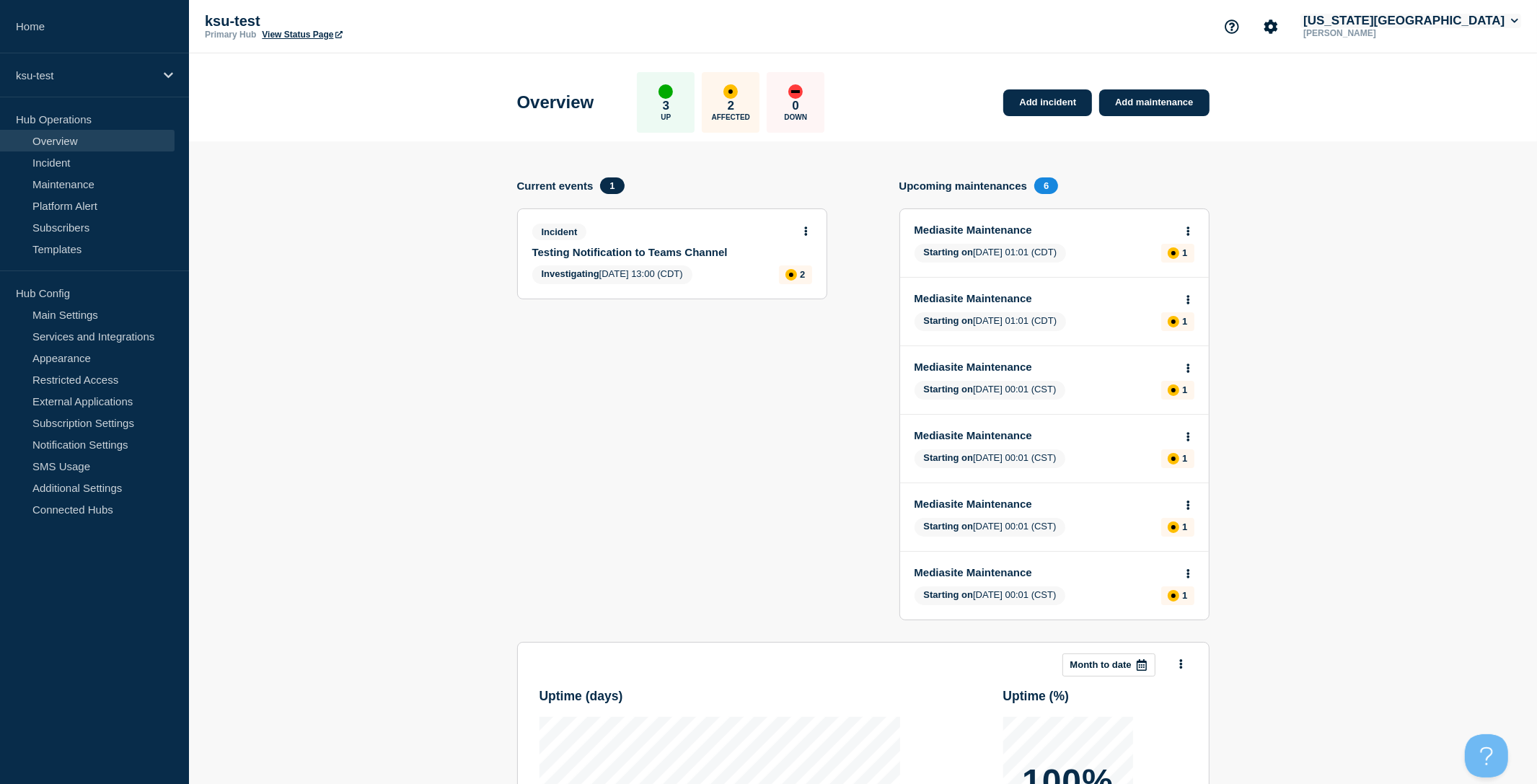
click at [1446, 22] on button "[US_STATE][GEOGRAPHIC_DATA]" at bounding box center [1410, 21] width 220 height 15
click at [1316, 90] on header "Overview 3 Up 2 Affected 0 Down Add incident Add maintenance" at bounding box center [863, 97] width 1348 height 88
click at [1278, 23] on icon "Account settings" at bounding box center [1270, 26] width 14 height 14
click at [1333, 86] on link "Team Members" at bounding box center [1339, 84] width 74 height 12
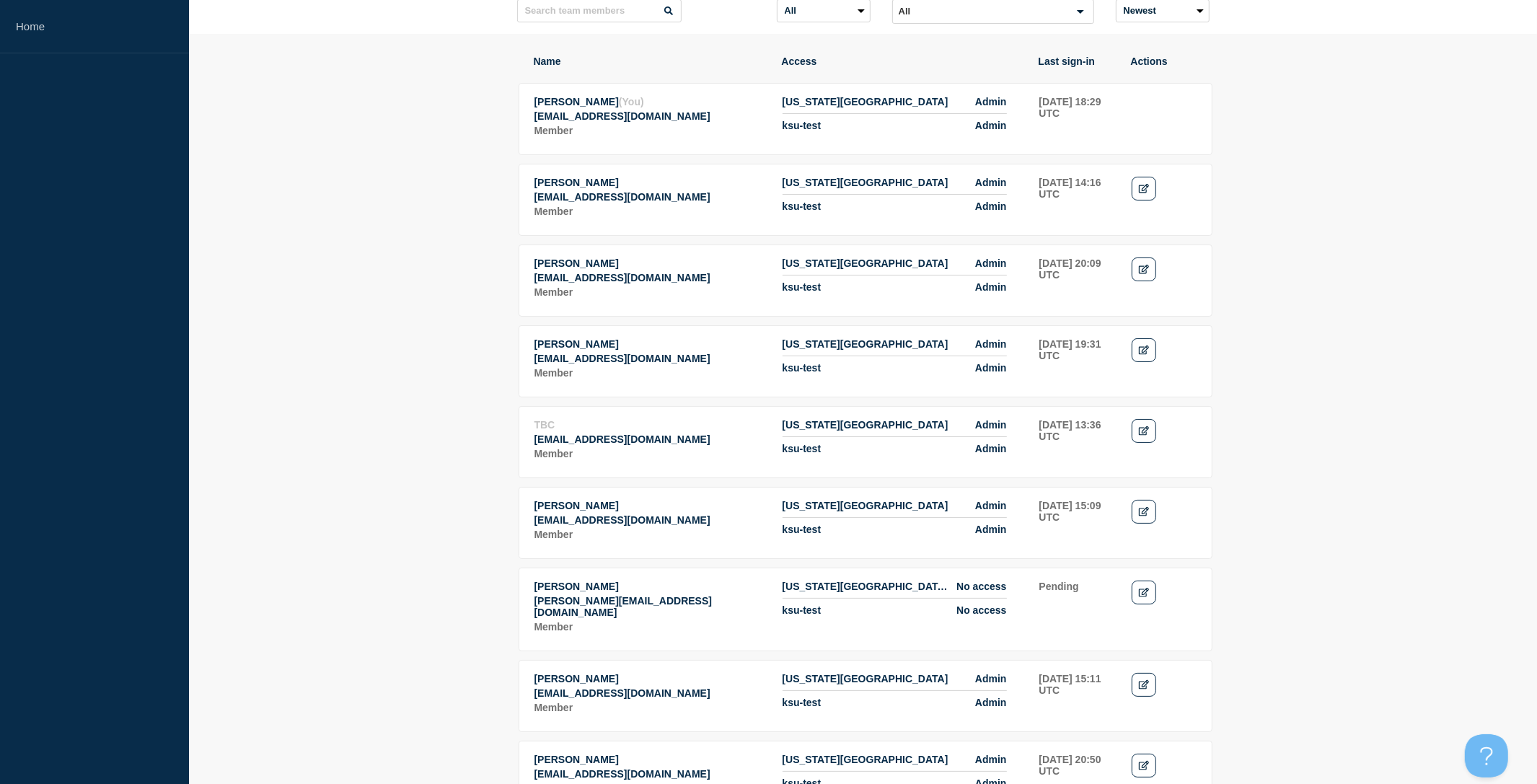
scroll to position [156, 0]
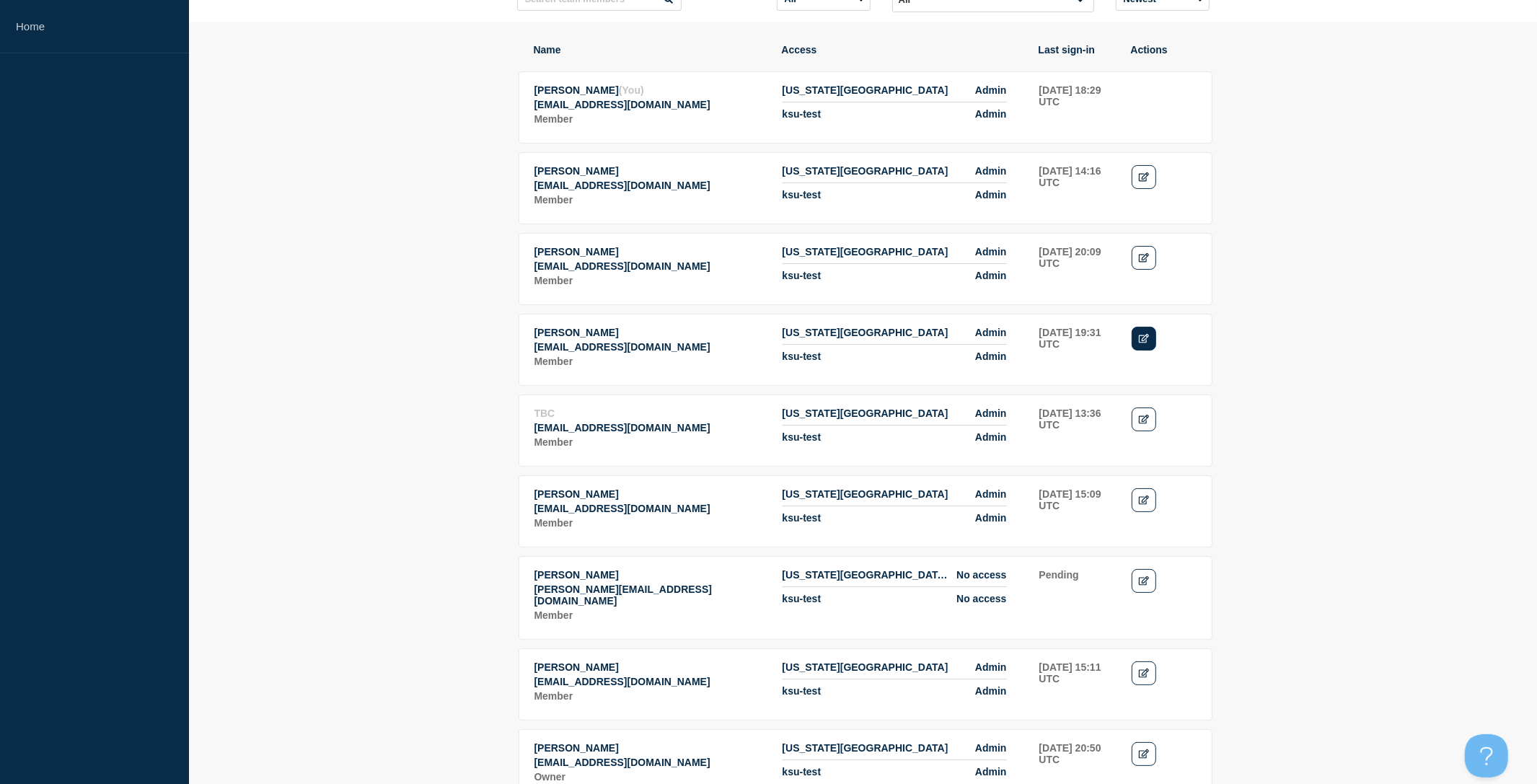
click at [1147, 343] on icon "Edit" at bounding box center [1144, 338] width 10 height 10
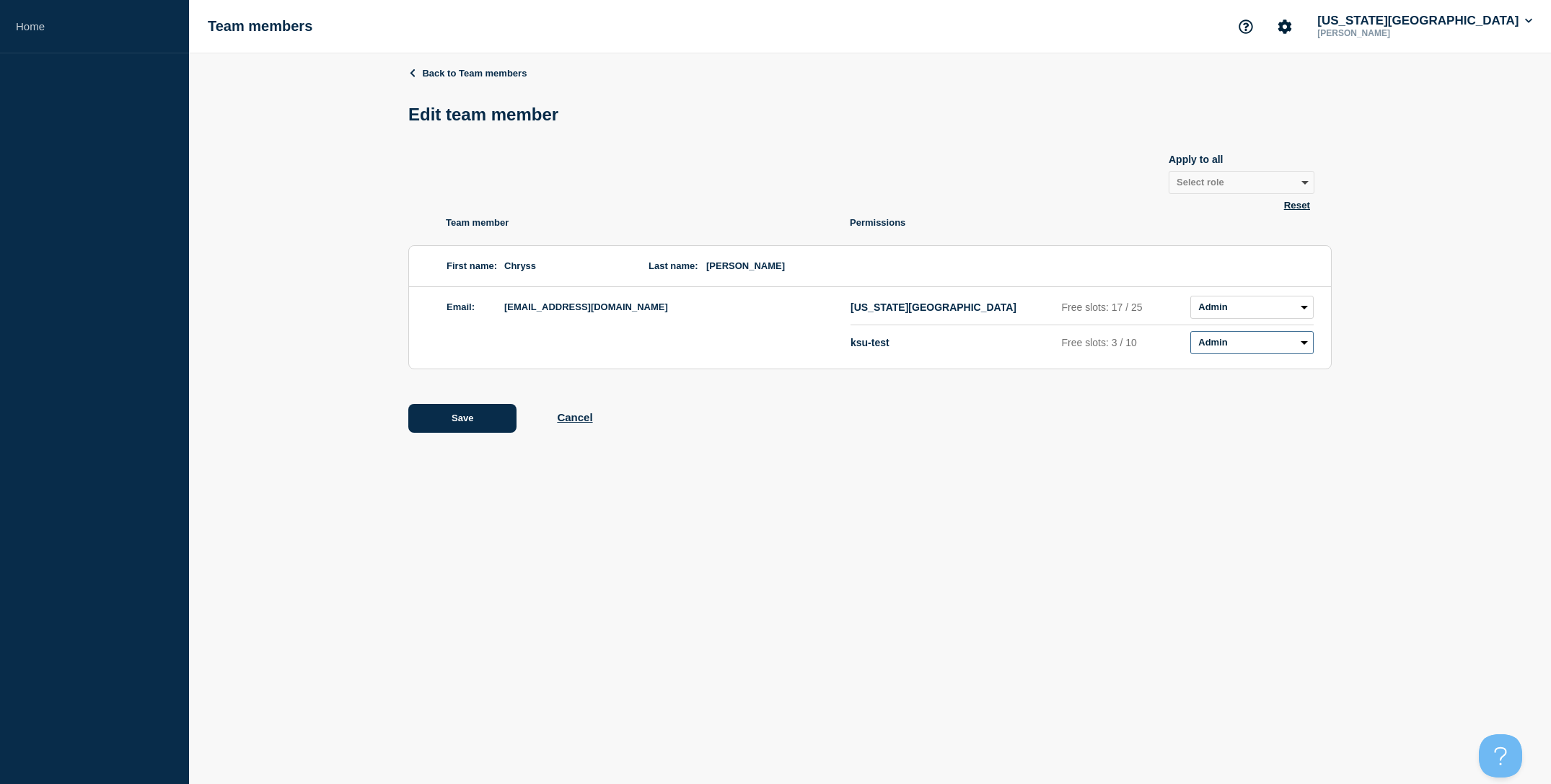
click at [1205, 354] on select "Admin Manager Editor No access" at bounding box center [1251, 342] width 124 height 23
click at [575, 422] on button "Cancel" at bounding box center [574, 417] width 36 height 12
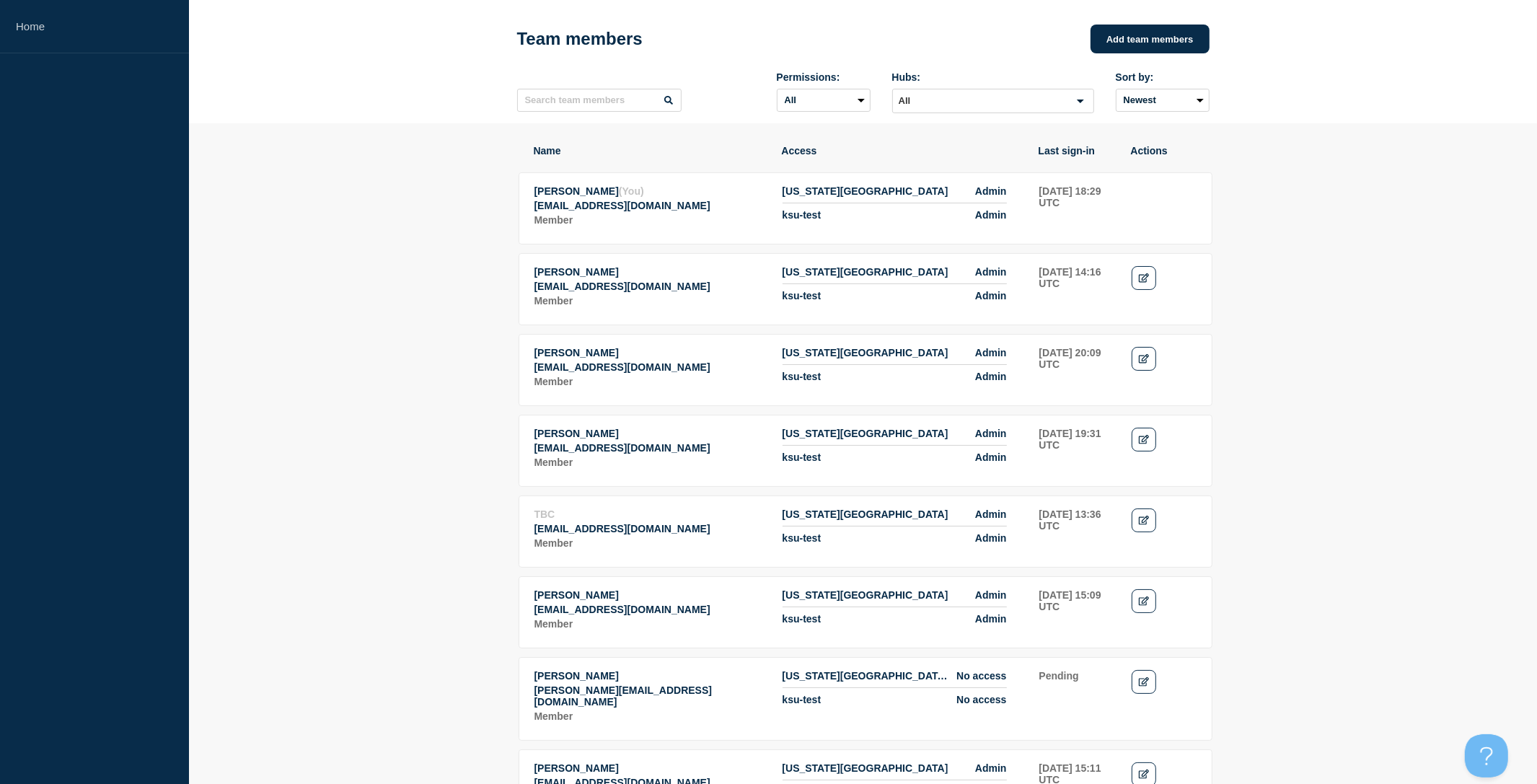
scroll to position [111, 0]
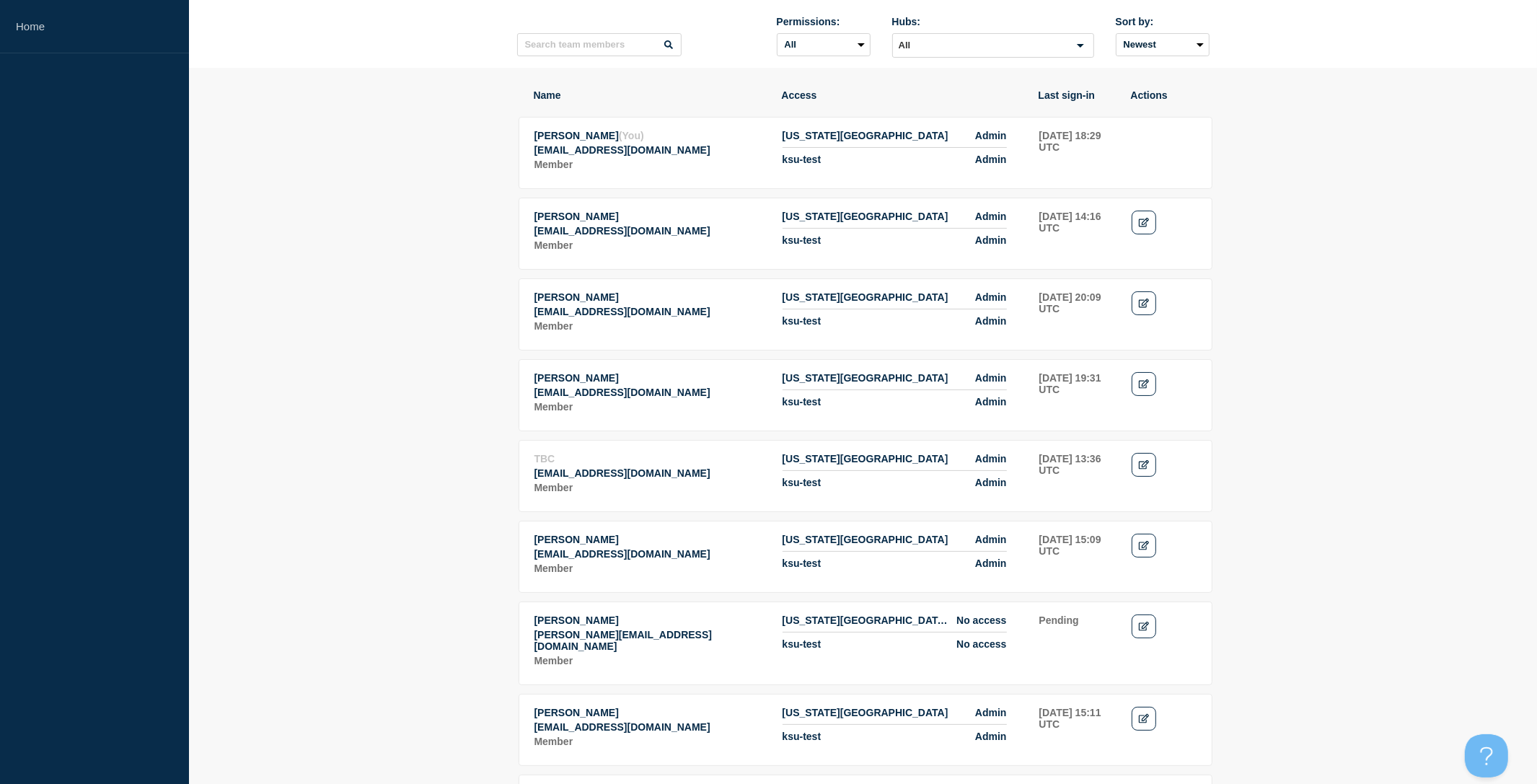
click at [1277, 419] on section "Name Access Last sign-in Actions [PERSON_NAME] (You) [EMAIL_ADDRESS][DOMAIN_NAM…" at bounding box center [863, 577] width 1348 height 1019
click at [1301, 396] on section "Name Access Last sign-in Actions [PERSON_NAME] (You) [EMAIL_ADDRESS][DOMAIN_NAM…" at bounding box center [863, 577] width 1348 height 1019
click at [1317, 60] on header "Team members Add team members Permissions: All Admin No access Hubs: All Loadin…" at bounding box center [863, 5] width 1348 height 124
click at [354, 119] on section "Name Access Last sign-in Actions [PERSON_NAME] (You) [EMAIL_ADDRESS][DOMAIN_NAM…" at bounding box center [863, 577] width 1348 height 1019
click at [300, 169] on section "Name Access Last sign-in Actions [PERSON_NAME] (You) [EMAIL_ADDRESS][DOMAIN_NAM…" at bounding box center [863, 577] width 1348 height 1019
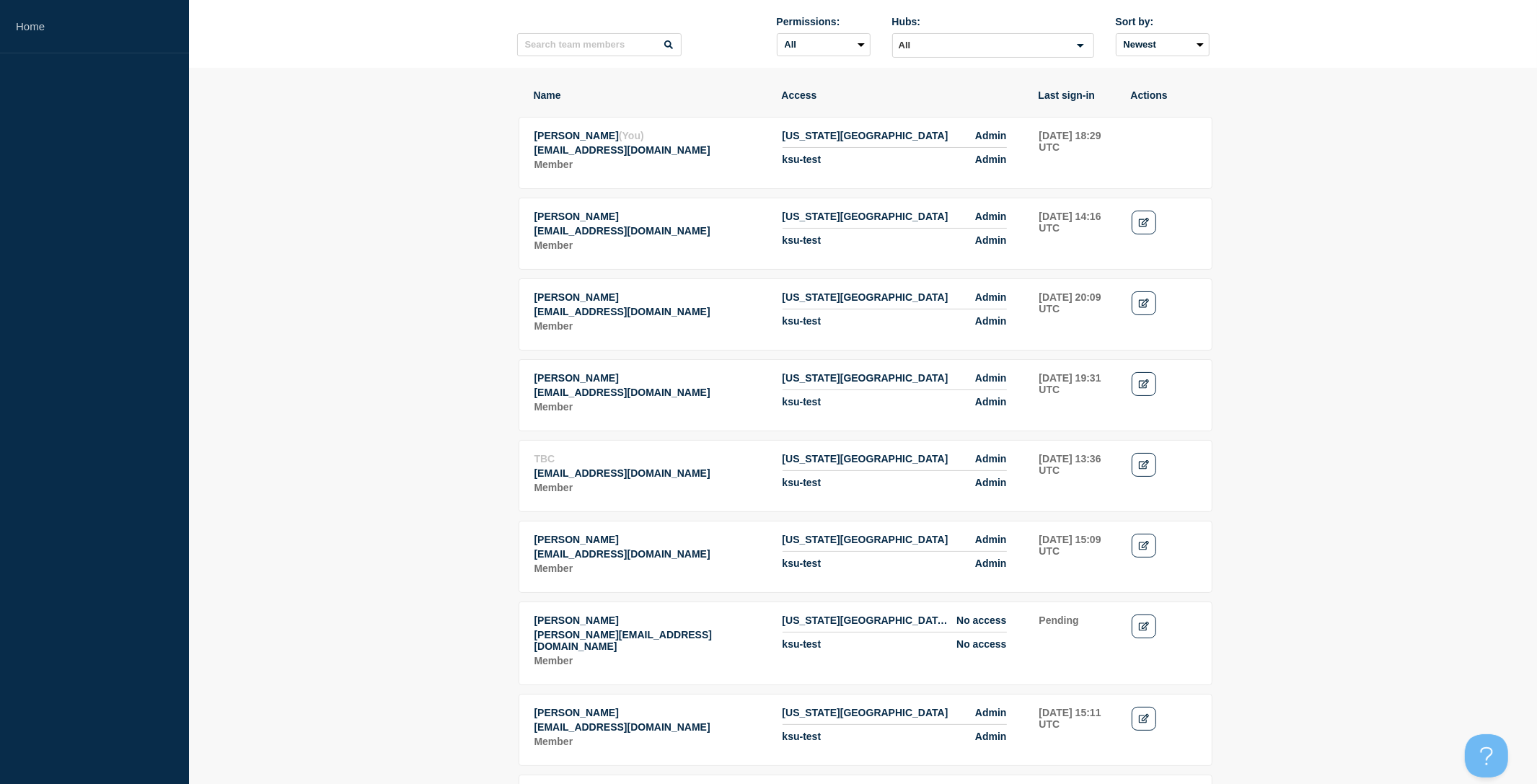
click at [304, 148] on section "Name Access Last sign-in Actions [PERSON_NAME] (You) [EMAIL_ADDRESS][DOMAIN_NAM…" at bounding box center [863, 577] width 1348 height 1019
